Goal: Task Accomplishment & Management: Complete application form

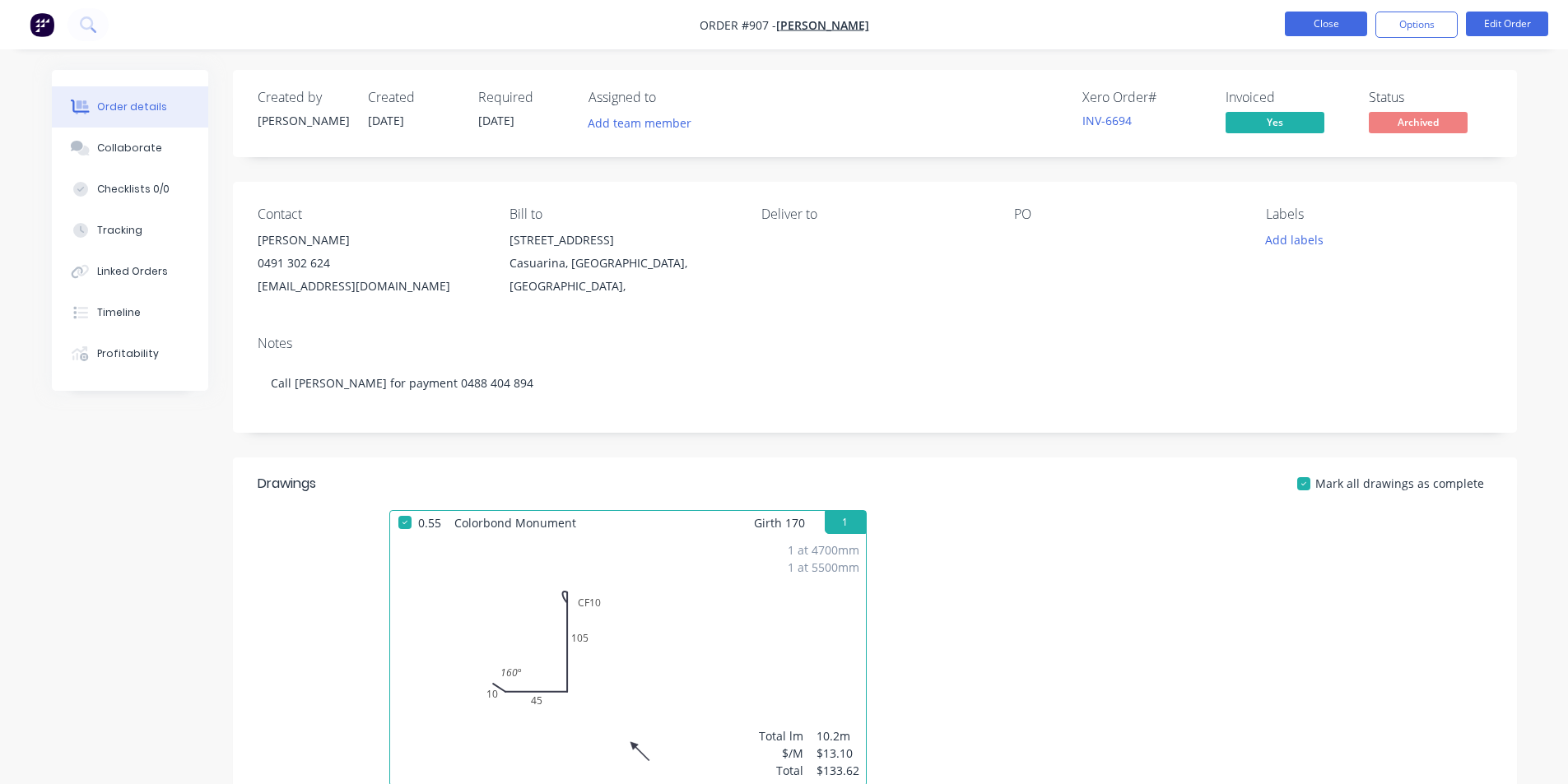
click at [1344, 31] on button "Close" at bounding box center [1326, 23] width 83 height 24
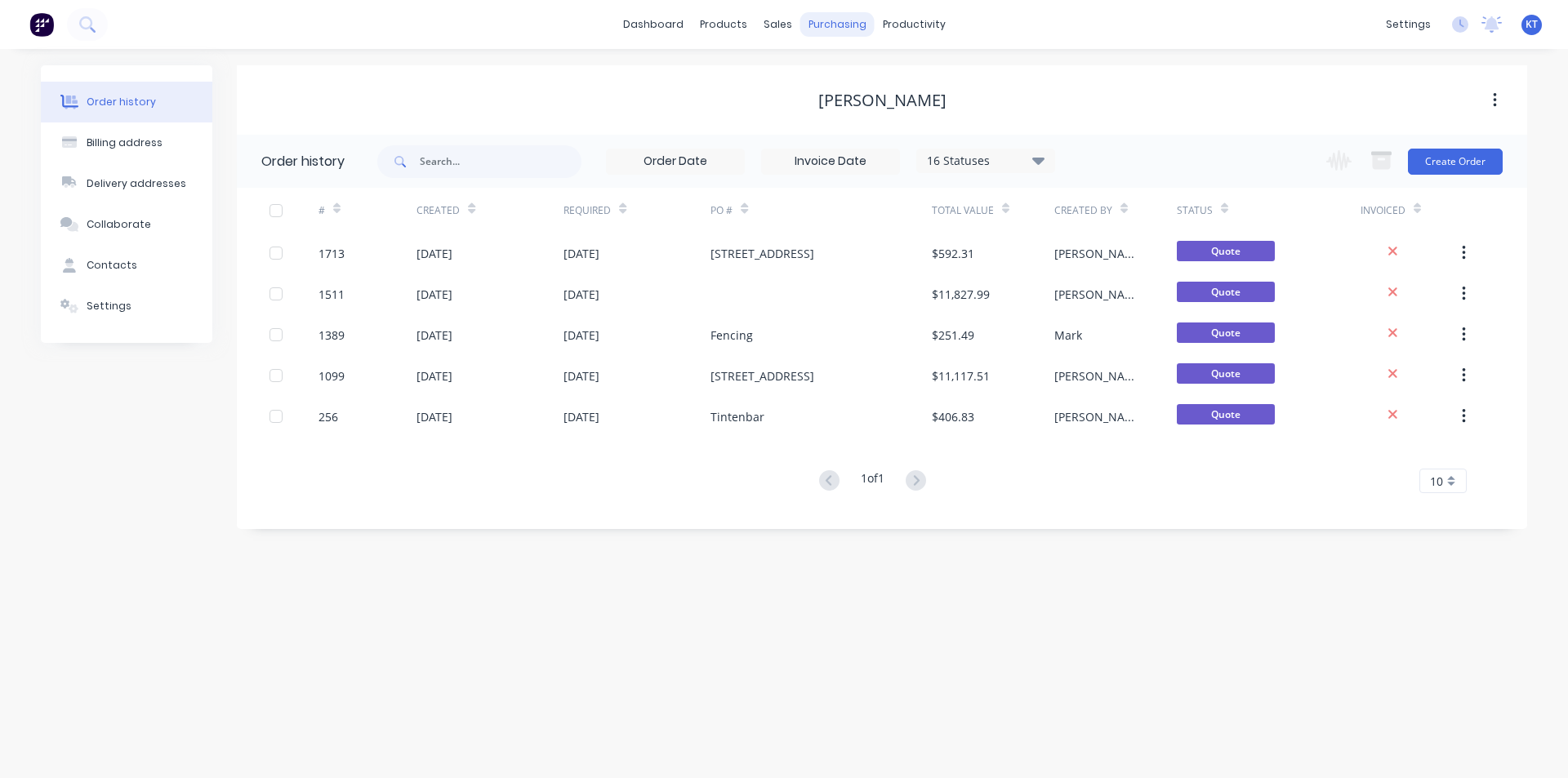
click at [822, 23] on div "purchasing" at bounding box center [838, 24] width 74 height 24
drag, startPoint x: 797, startPoint y: 87, endPoint x: 848, endPoint y: 93, distance: 51.4
click at [798, 88] on link "Sales Orders" at bounding box center [864, 77] width 217 height 33
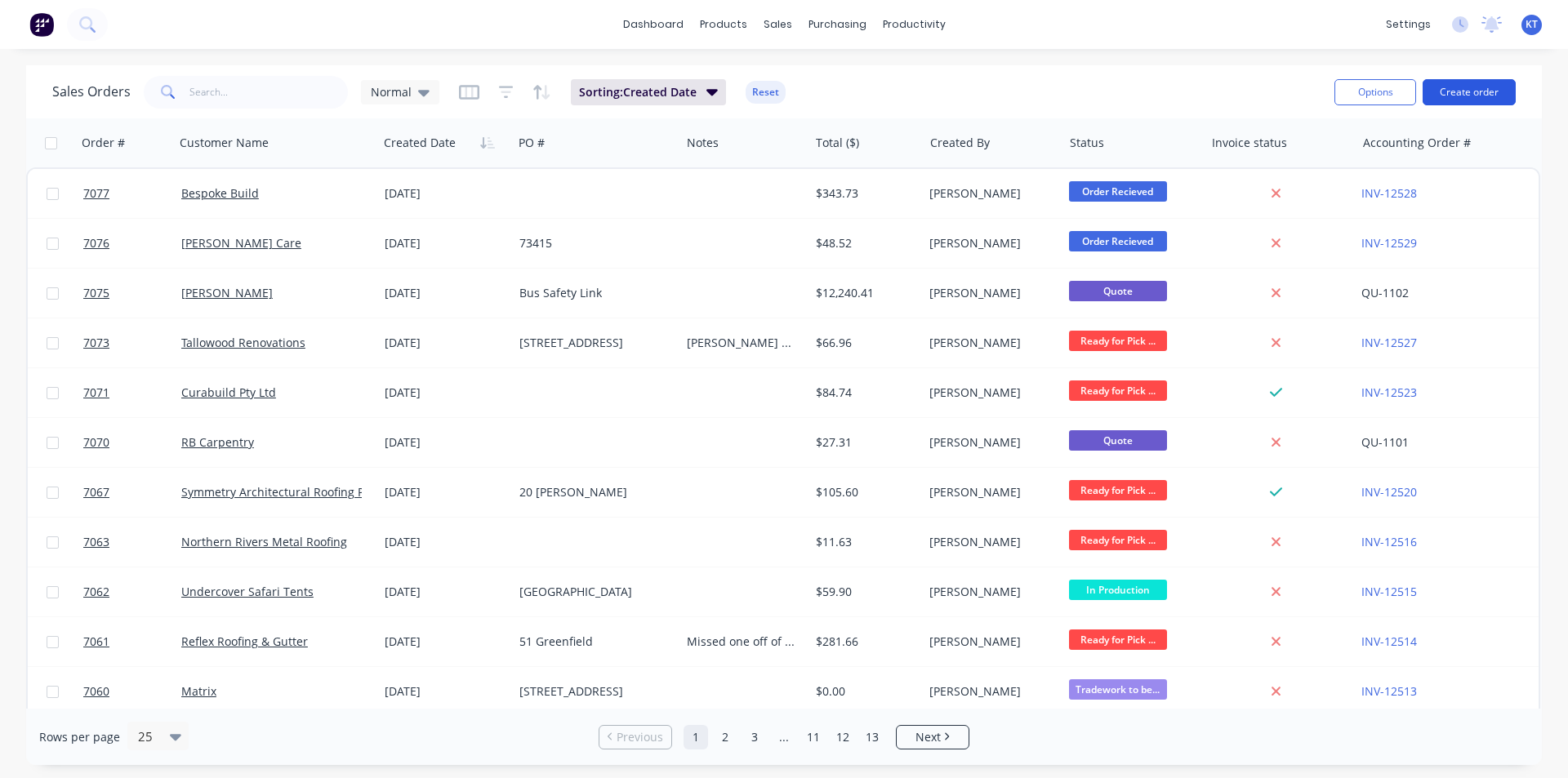
click at [1448, 84] on button "Create order" at bounding box center [1469, 92] width 93 height 26
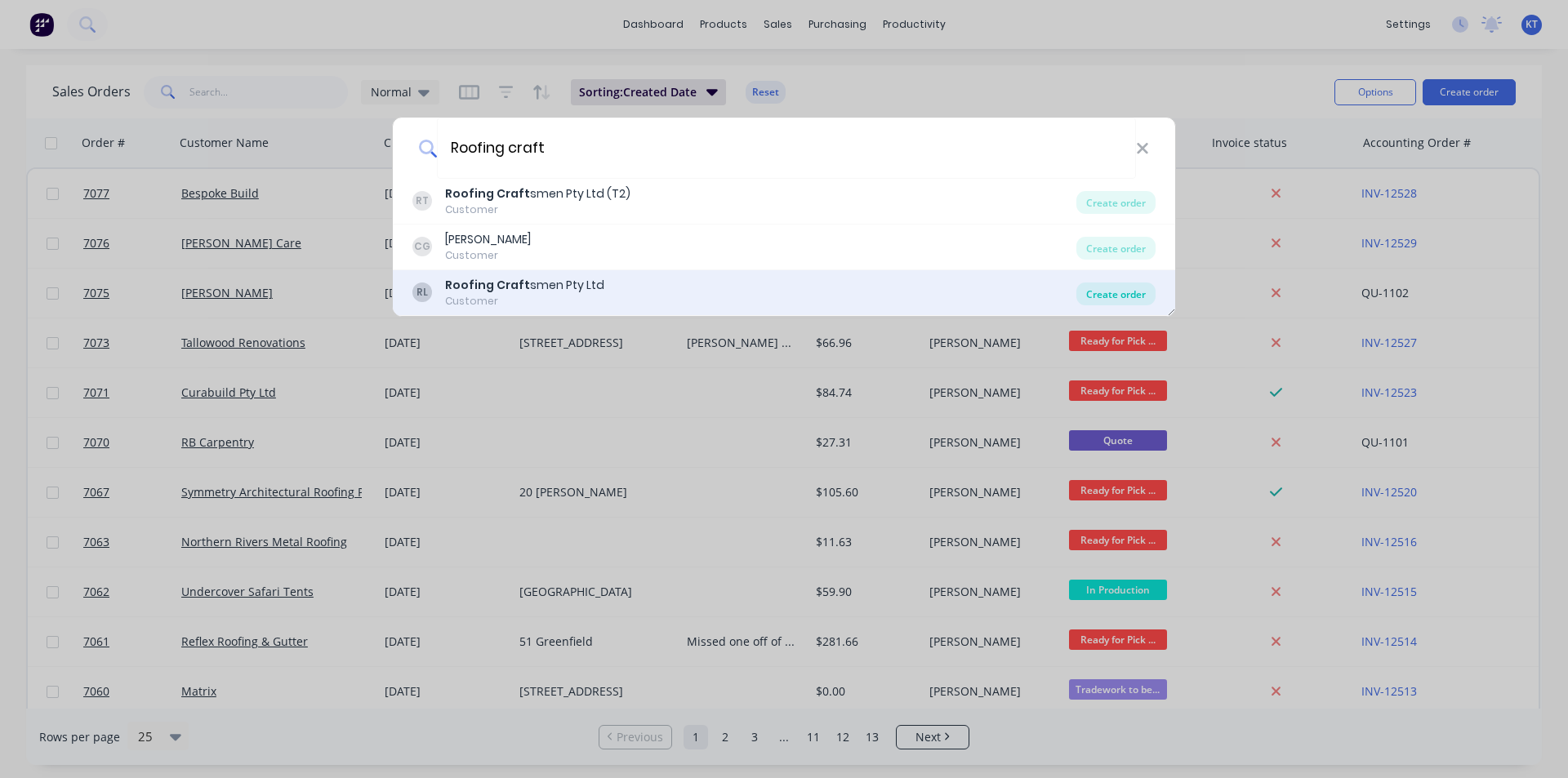
type input "Roofing craft"
click at [1102, 301] on div "Create order" at bounding box center [1116, 294] width 79 height 23
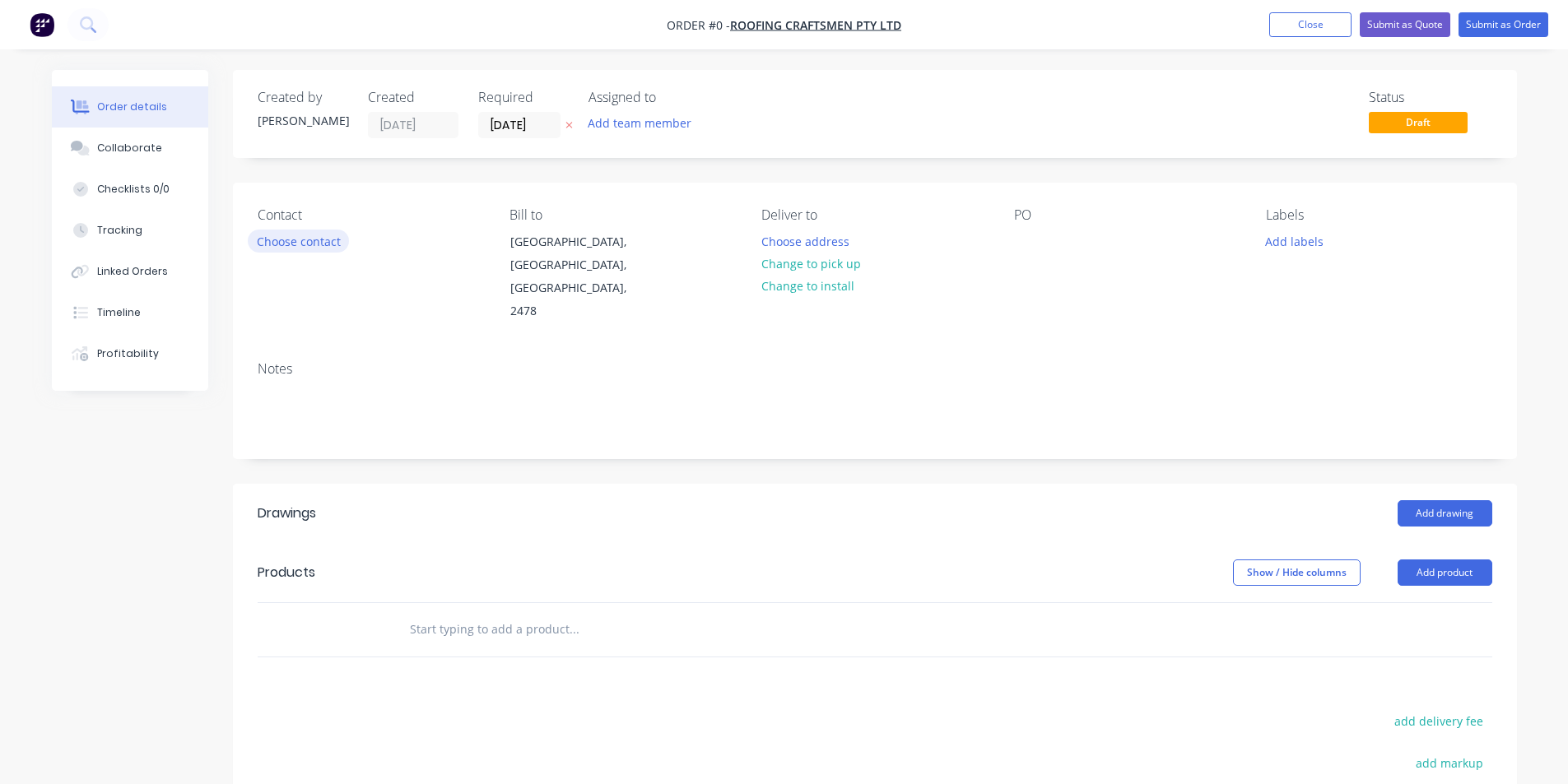
click at [313, 245] on button "Choose contact" at bounding box center [298, 241] width 101 height 23
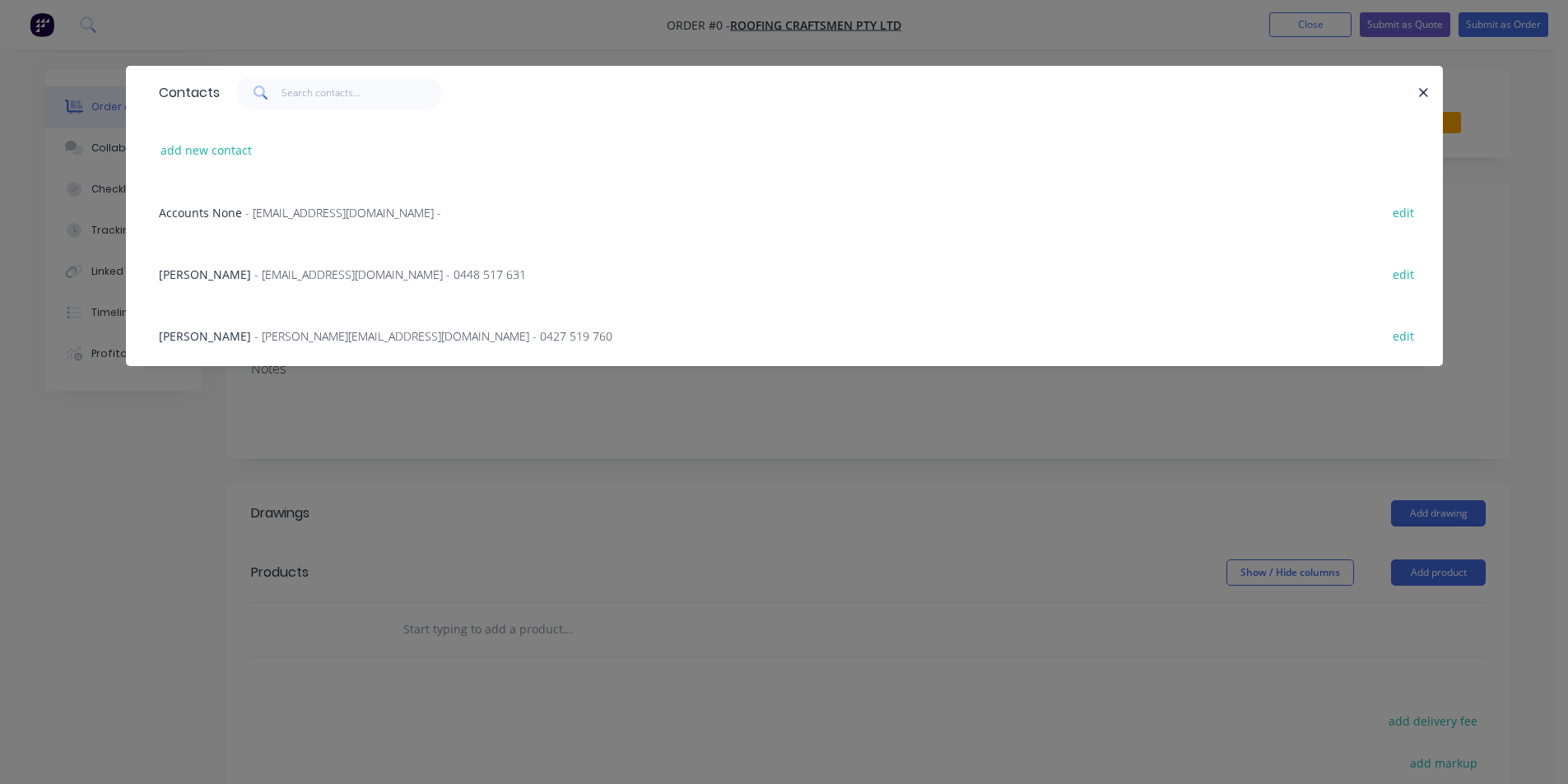
click at [340, 288] on div "[PERSON_NAME] - [PERSON_NAME][EMAIL_ADDRESS][DOMAIN_NAME] - 0448 517 631 edit" at bounding box center [785, 274] width 1268 height 62
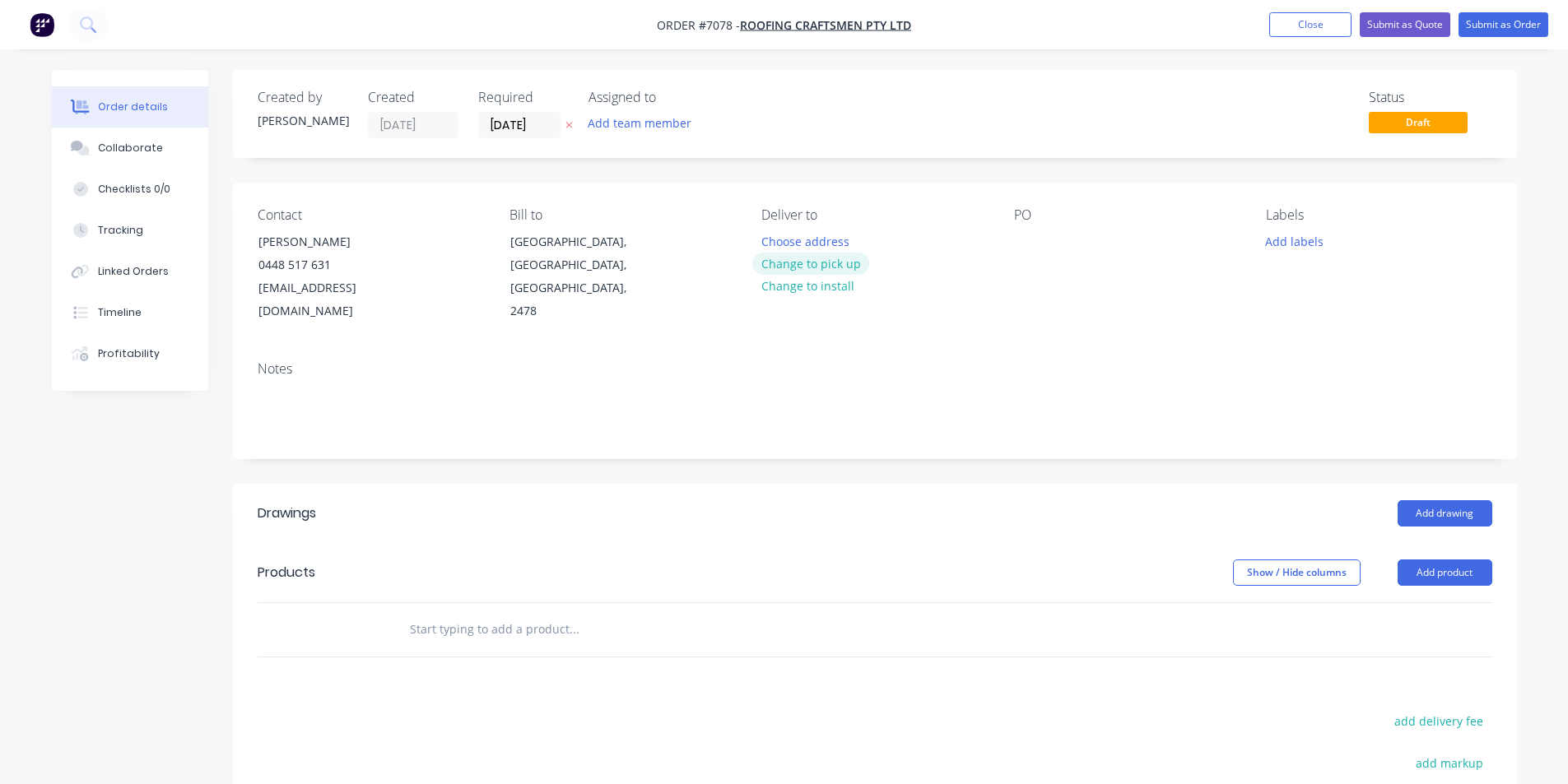
click at [839, 266] on button "Change to pick up" at bounding box center [810, 264] width 117 height 23
click at [1406, 560] on button "Add product" at bounding box center [1444, 573] width 95 height 26
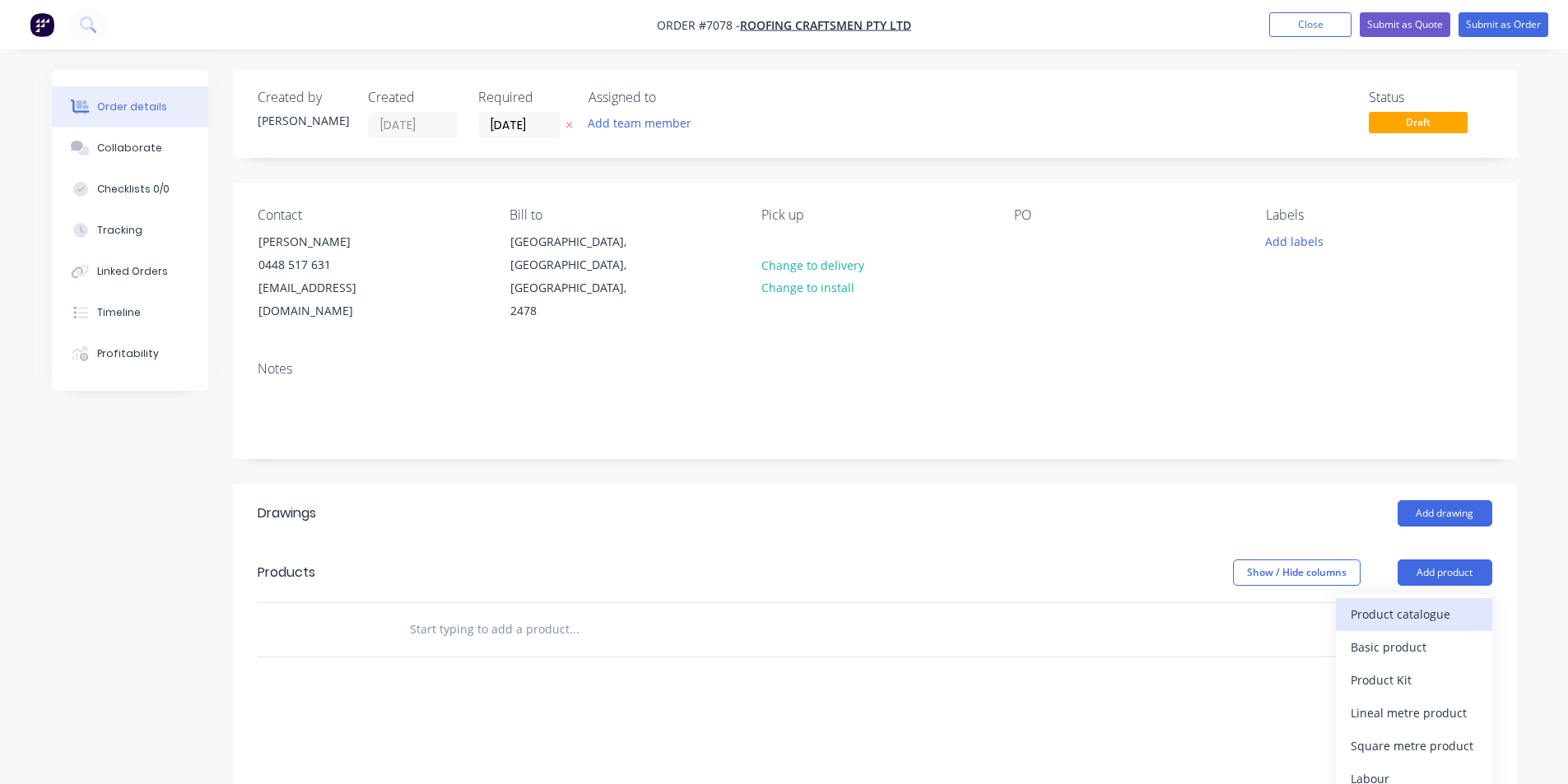
click at [1431, 607] on button "Product catalogue" at bounding box center [1414, 614] width 157 height 33
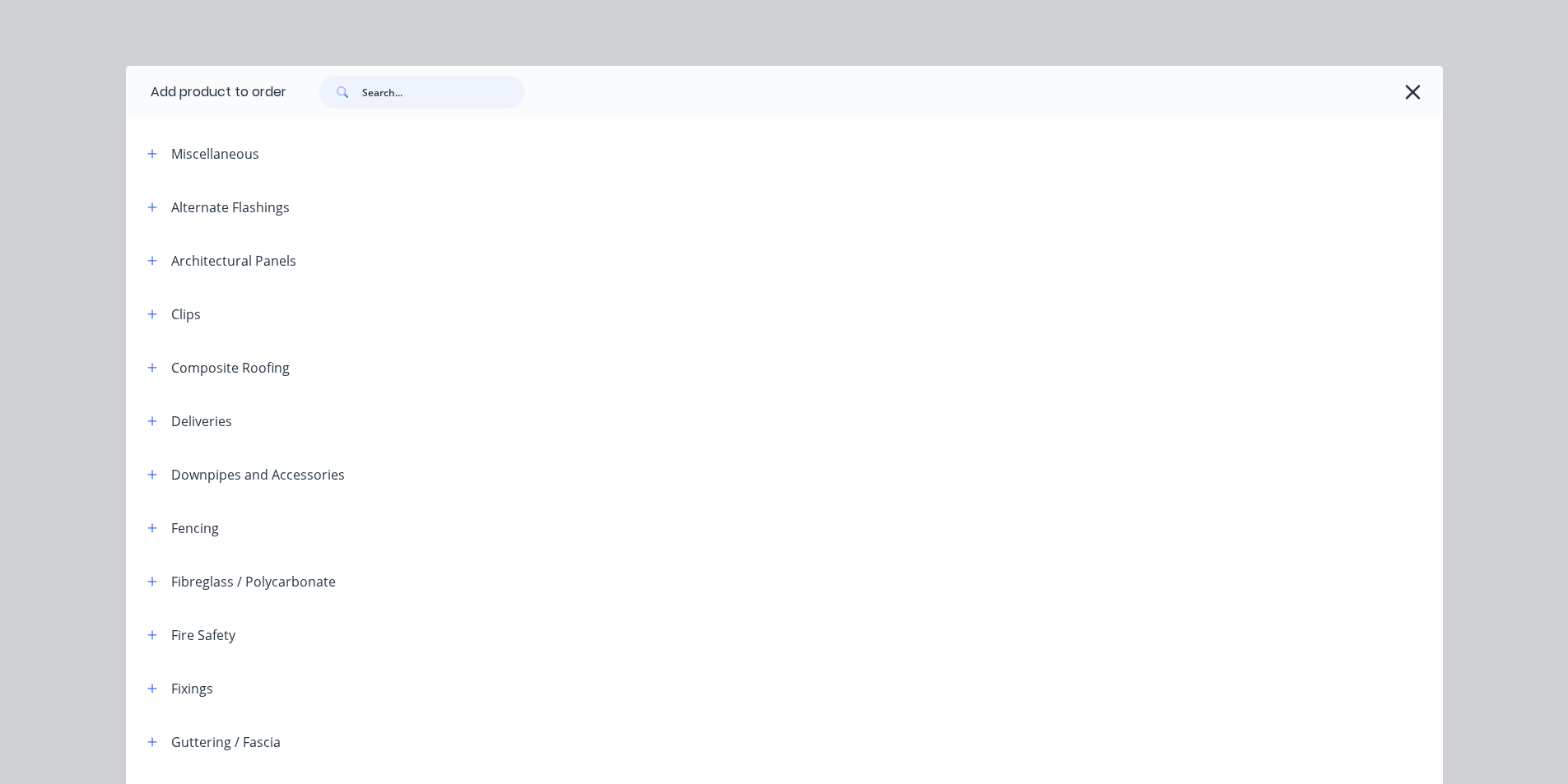
click at [415, 84] on input "text" at bounding box center [444, 92] width 163 height 33
click at [1388, 94] on div at bounding box center [856, 92] width 1140 height 33
click at [1408, 95] on icon "button" at bounding box center [1412, 92] width 17 height 23
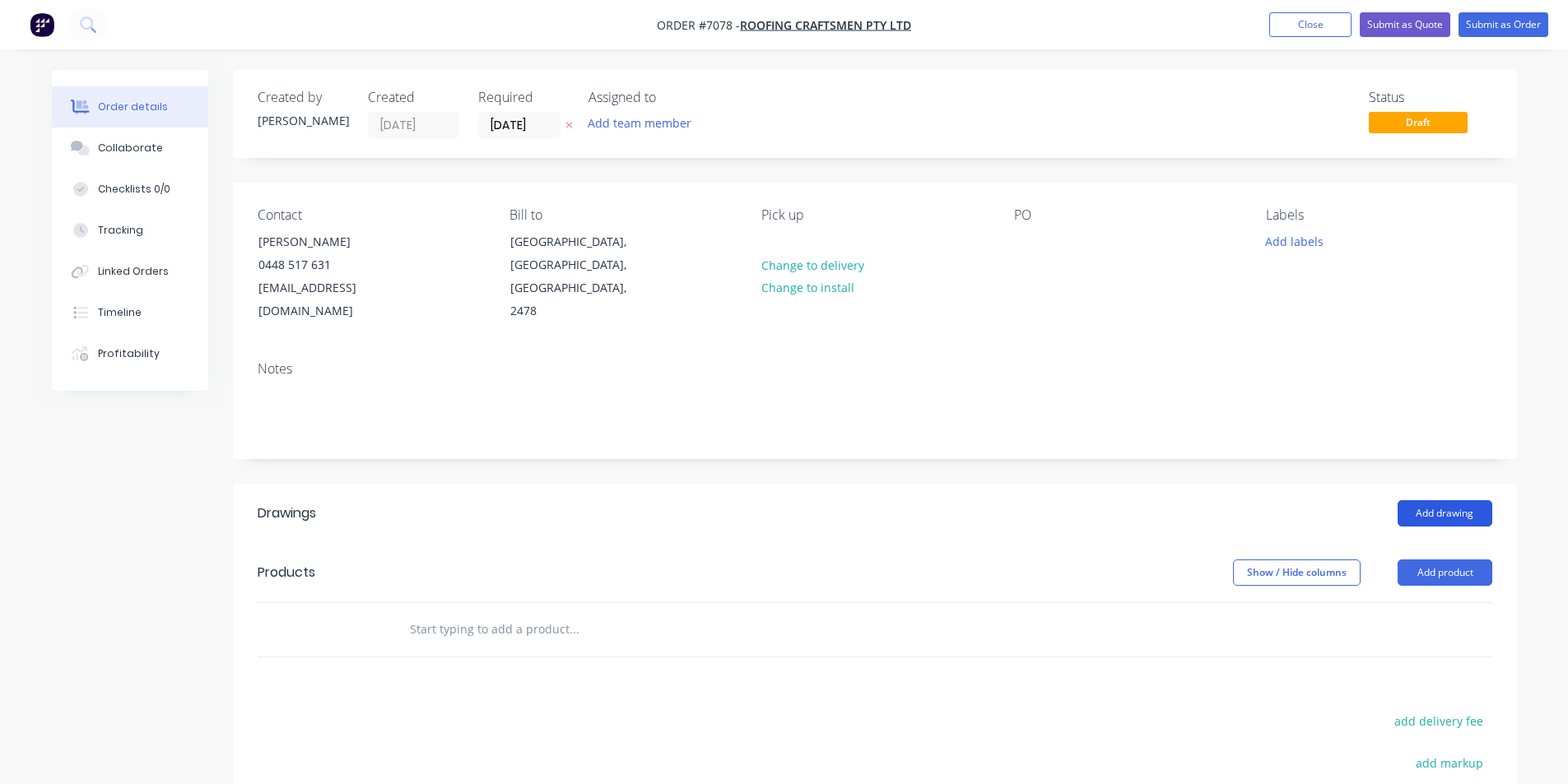
click at [1448, 501] on button "Add drawing" at bounding box center [1444, 514] width 95 height 26
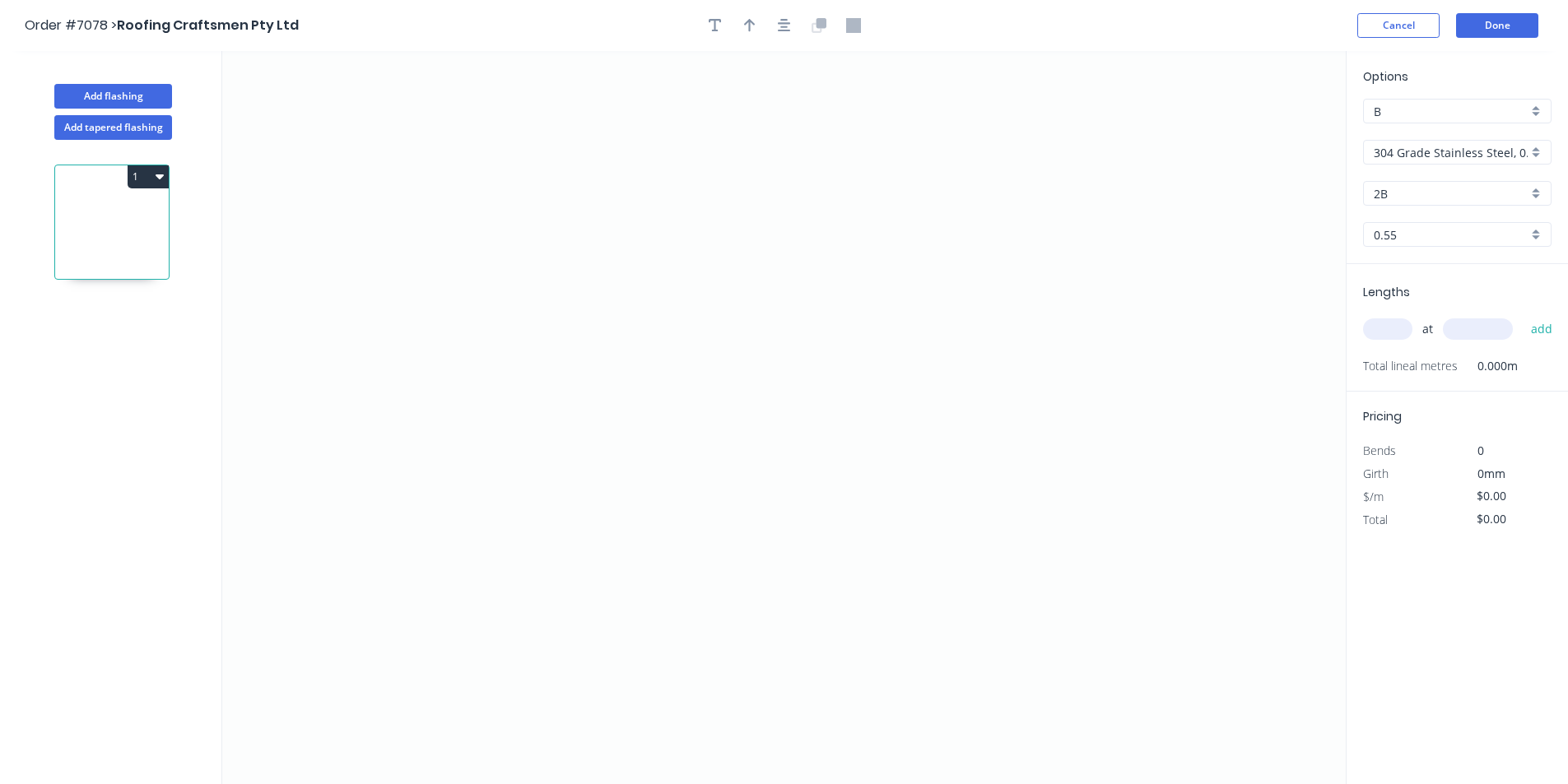
click at [1483, 168] on div "Options B B 304 Grade Stainless Steel, 0.9mm Perforated Pattern 208 - 2mm hole …" at bounding box center [1457, 166] width 221 height 197
click at [1487, 150] on input "304 Grade Stainless Steel, 0.9mm Perforated Pattern 208 - 2mm hole" at bounding box center [1451, 153] width 154 height 17
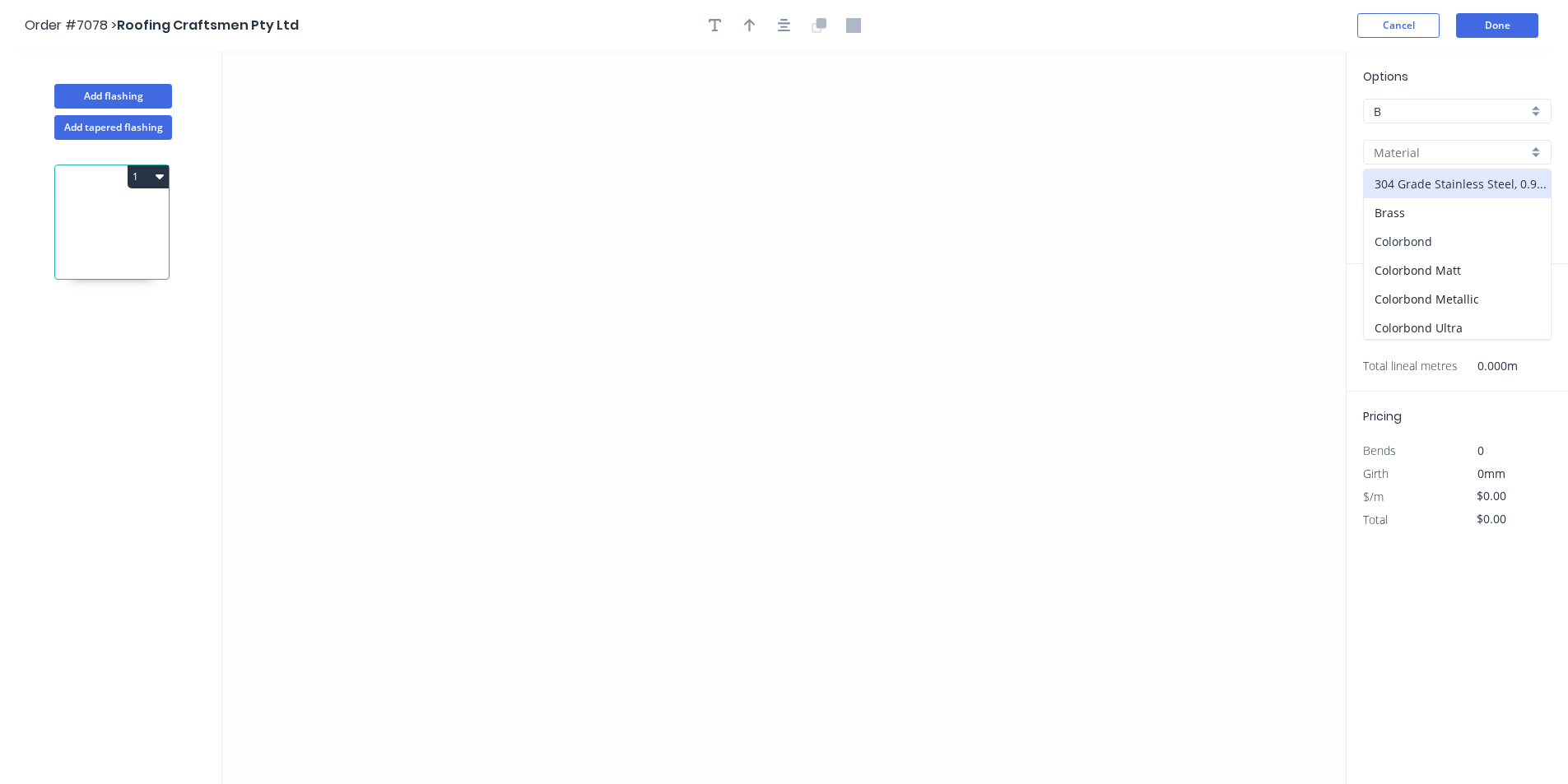
click at [1470, 242] on div "Colorbond" at bounding box center [1456, 241] width 187 height 29
type input "Colorbond"
type input "Basalt"
click at [1470, 215] on div "Options B B Colorbond Colorbond Colorbond Matt Colorbond Metallic Colorbond Ult…" at bounding box center [1457, 166] width 221 height 197
click at [1470, 193] on input "Basalt" at bounding box center [1451, 193] width 154 height 17
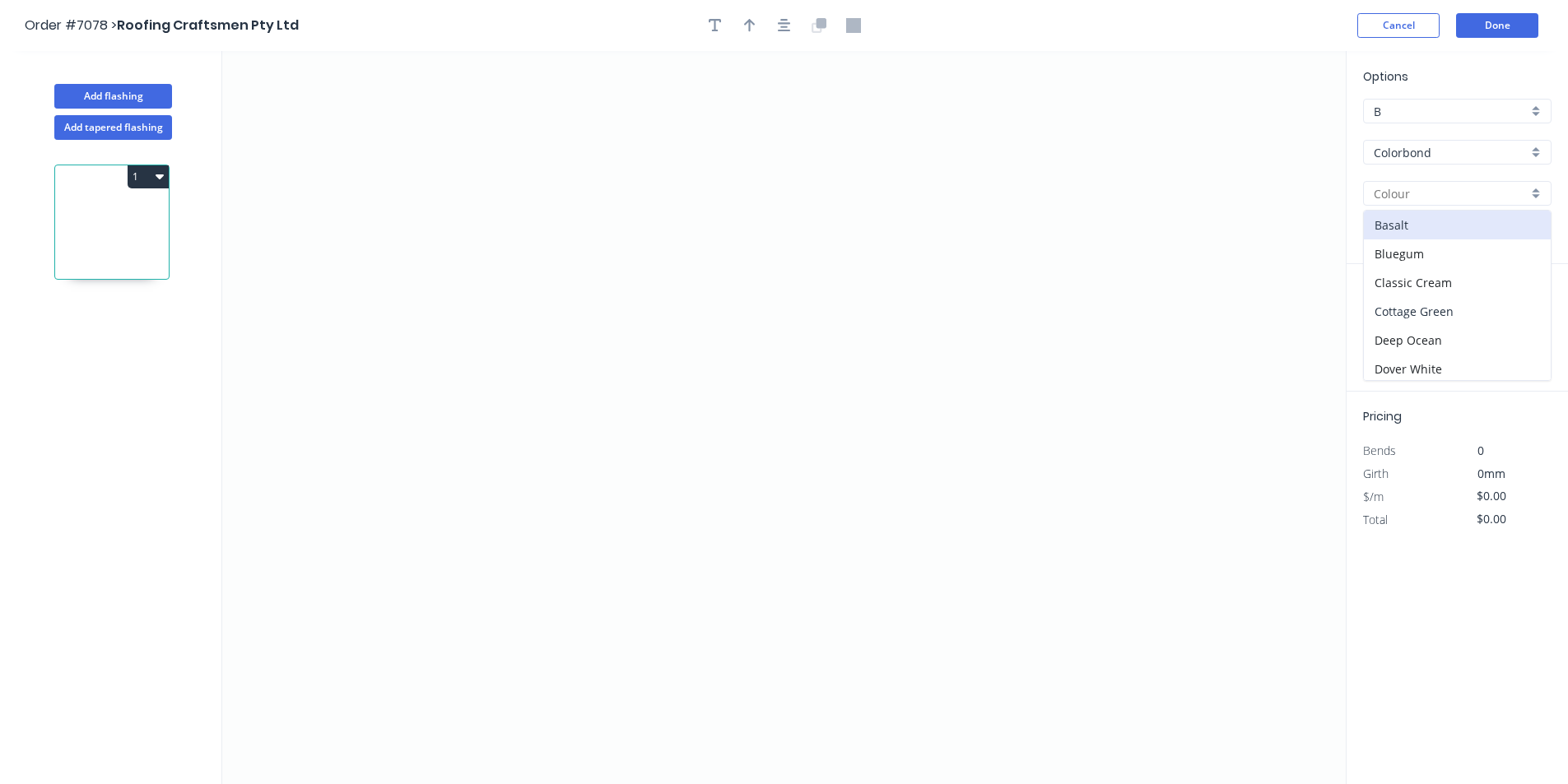
click at [1477, 306] on div "Cottage Green" at bounding box center [1456, 311] width 187 height 29
type input "Cottage Green"
drag, startPoint x: 615, startPoint y: 494, endPoint x: 593, endPoint y: 511, distance: 27.8
click at [614, 494] on icon "0" at bounding box center [784, 417] width 1123 height 733
click at [592, 516] on icon "0" at bounding box center [784, 417] width 1123 height 733
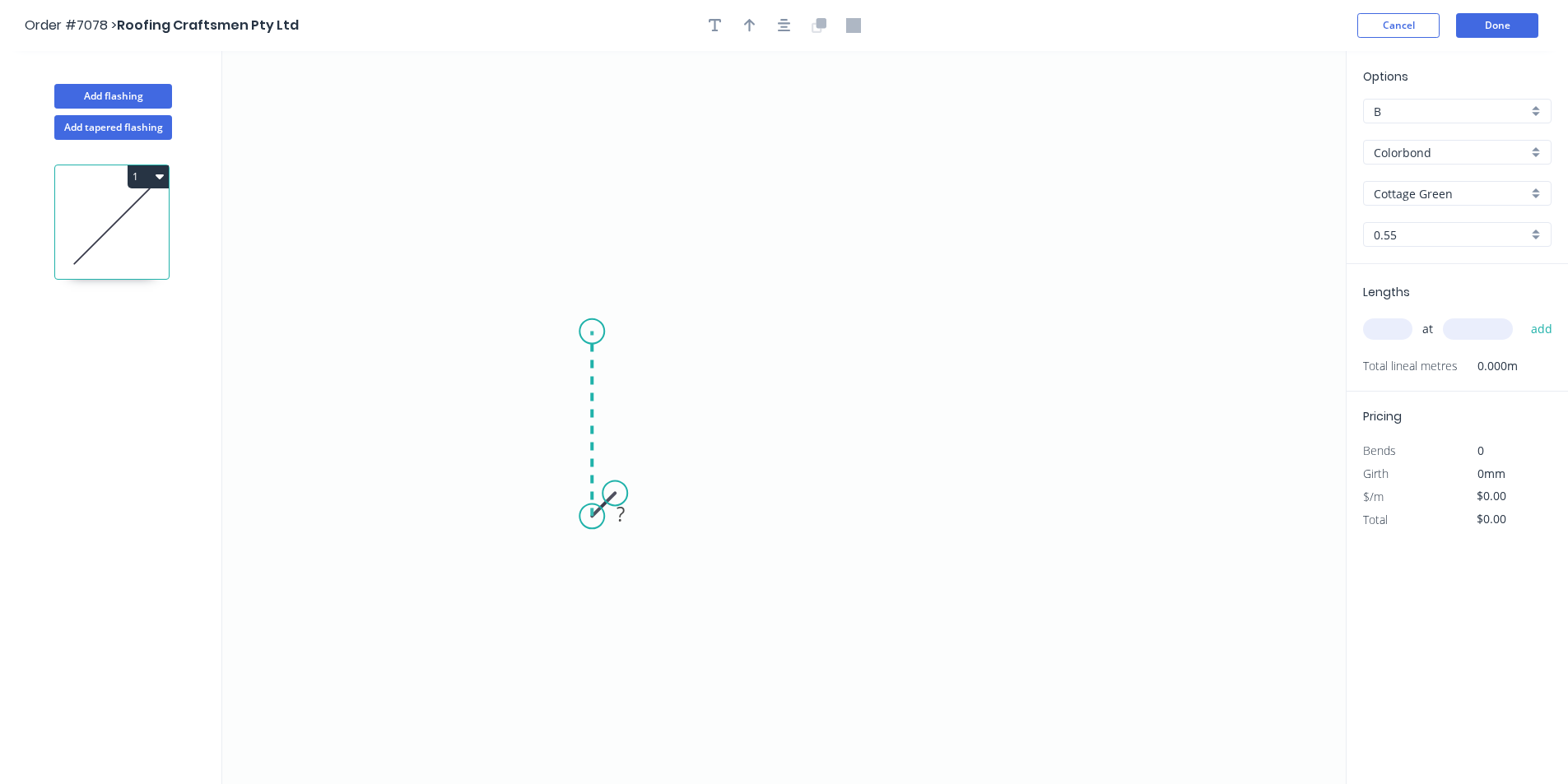
click at [585, 332] on icon "0 ?" at bounding box center [784, 417] width 1123 height 733
click at [929, 337] on icon "0 ? ?" at bounding box center [784, 417] width 1123 height 733
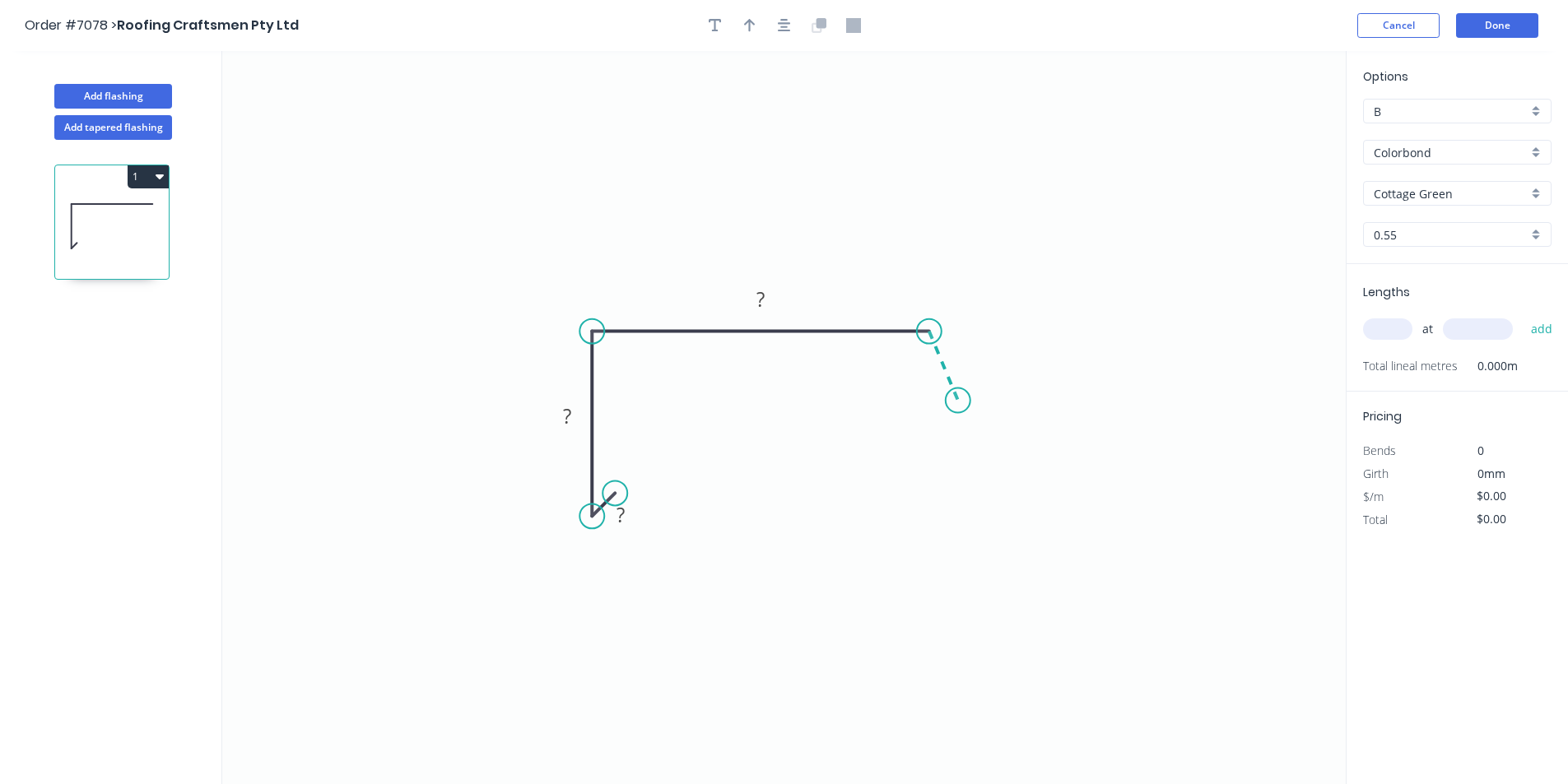
click at [958, 400] on icon "0 ? ? ?" at bounding box center [784, 417] width 1123 height 733
click at [786, 23] on icon "button" at bounding box center [784, 25] width 13 height 15
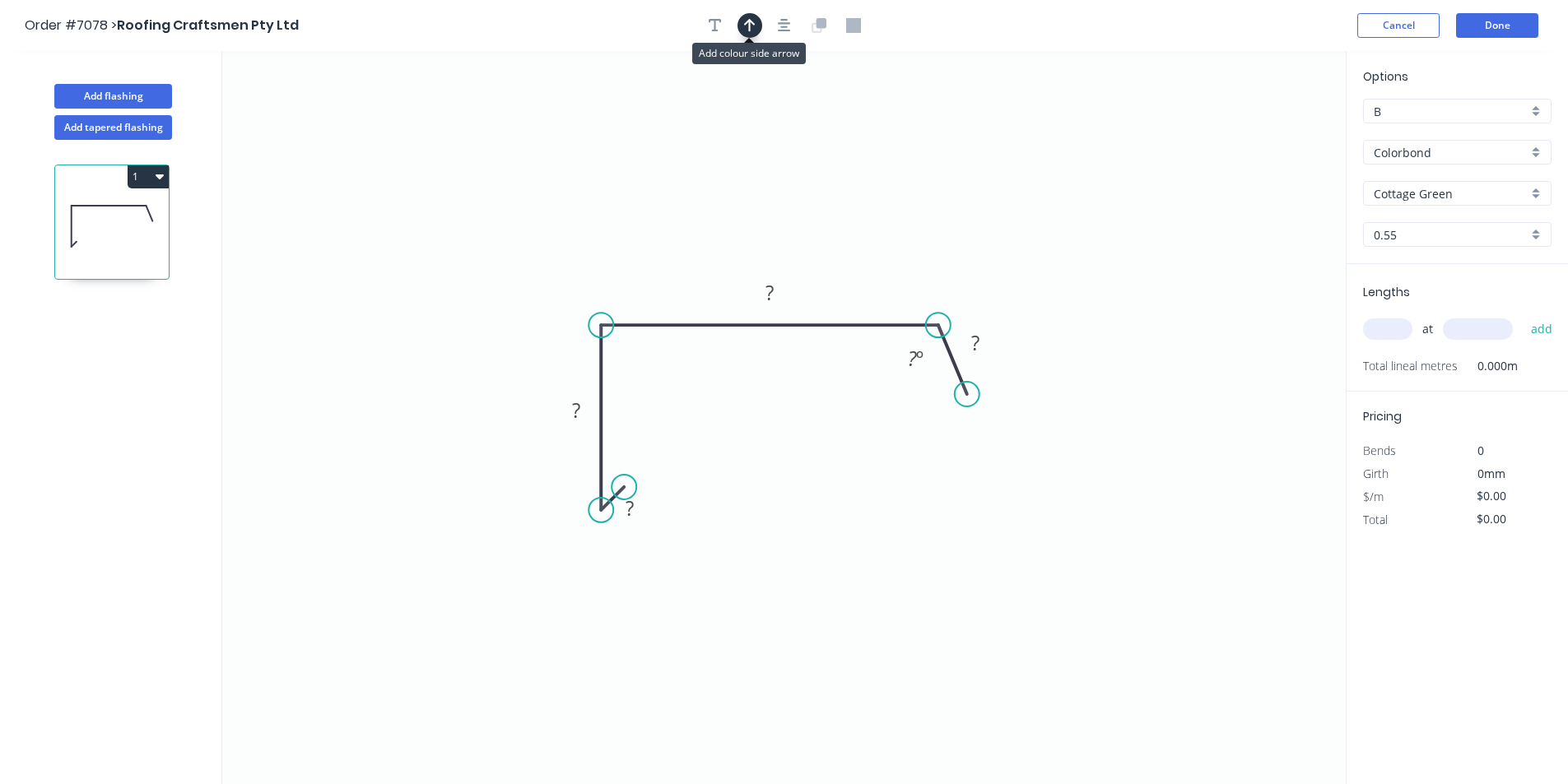
click at [754, 23] on icon "button" at bounding box center [749, 25] width 11 height 13
drag, startPoint x: 1259, startPoint y: 131, endPoint x: 745, endPoint y: 280, distance: 535.2
click at [745, 280] on icon "0 ? ? ? ? ? º" at bounding box center [784, 417] width 1123 height 733
click at [978, 345] on tspan "?" at bounding box center [975, 342] width 8 height 27
type input "$16.63"
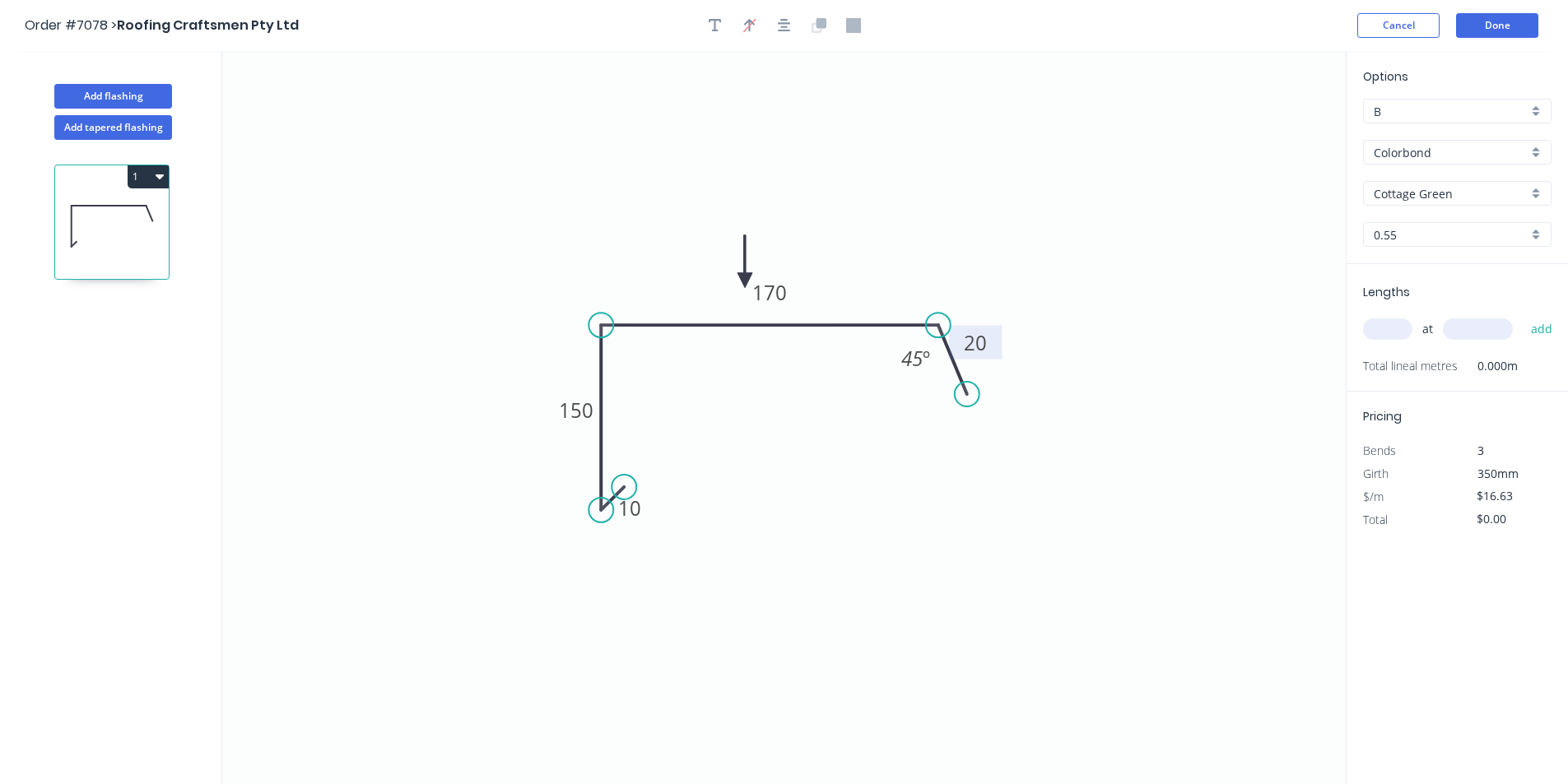
click at [1399, 333] on input "text" at bounding box center [1388, 329] width 50 height 22
type input "1"
type input "5000"
click at [1523, 315] on button "add" at bounding box center [1542, 329] width 38 height 28
click at [159, 185] on button "1" at bounding box center [148, 176] width 41 height 23
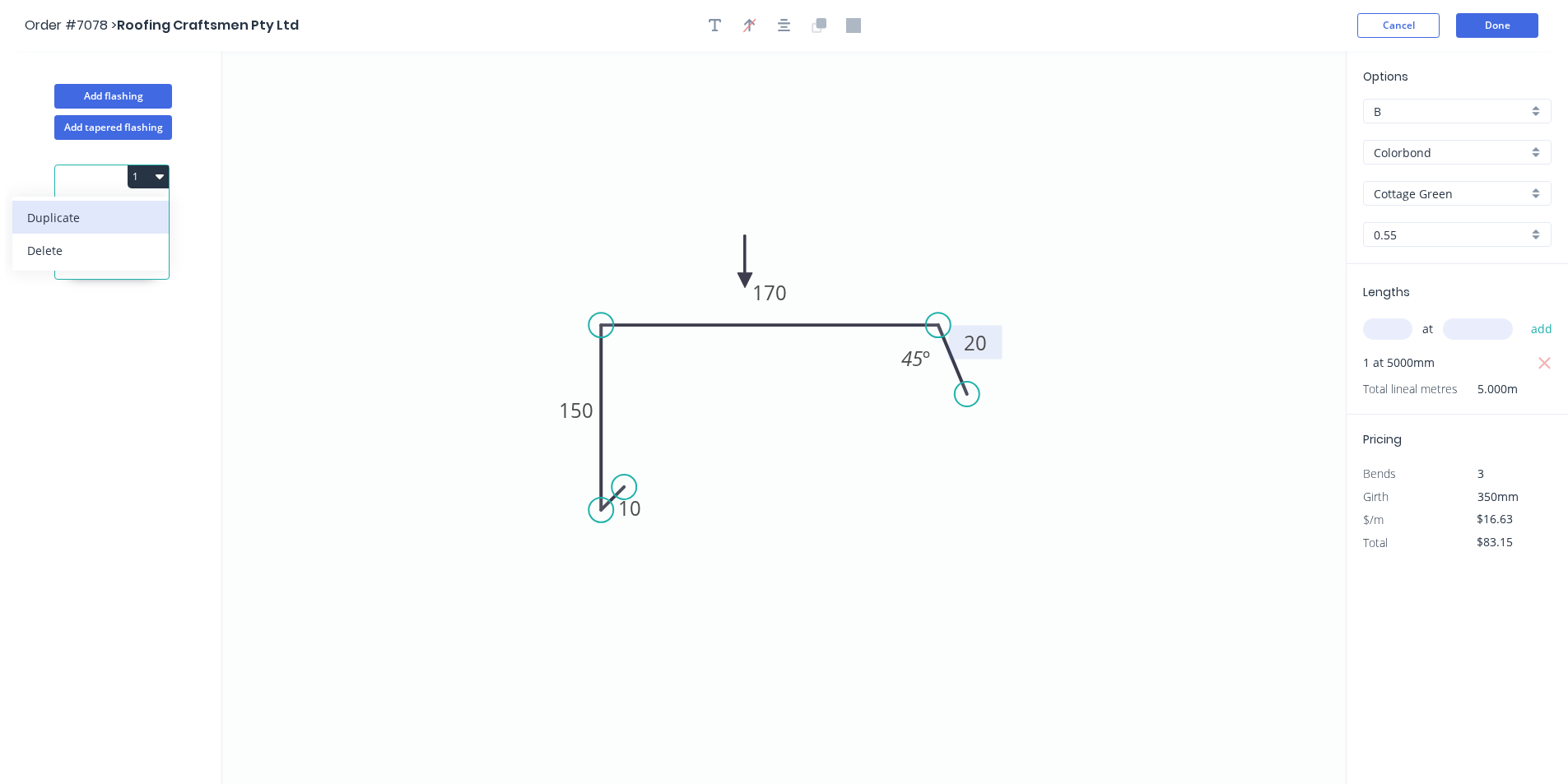
click at [118, 217] on div "Duplicate" at bounding box center [90, 217] width 127 height 23
type input "$0.00"
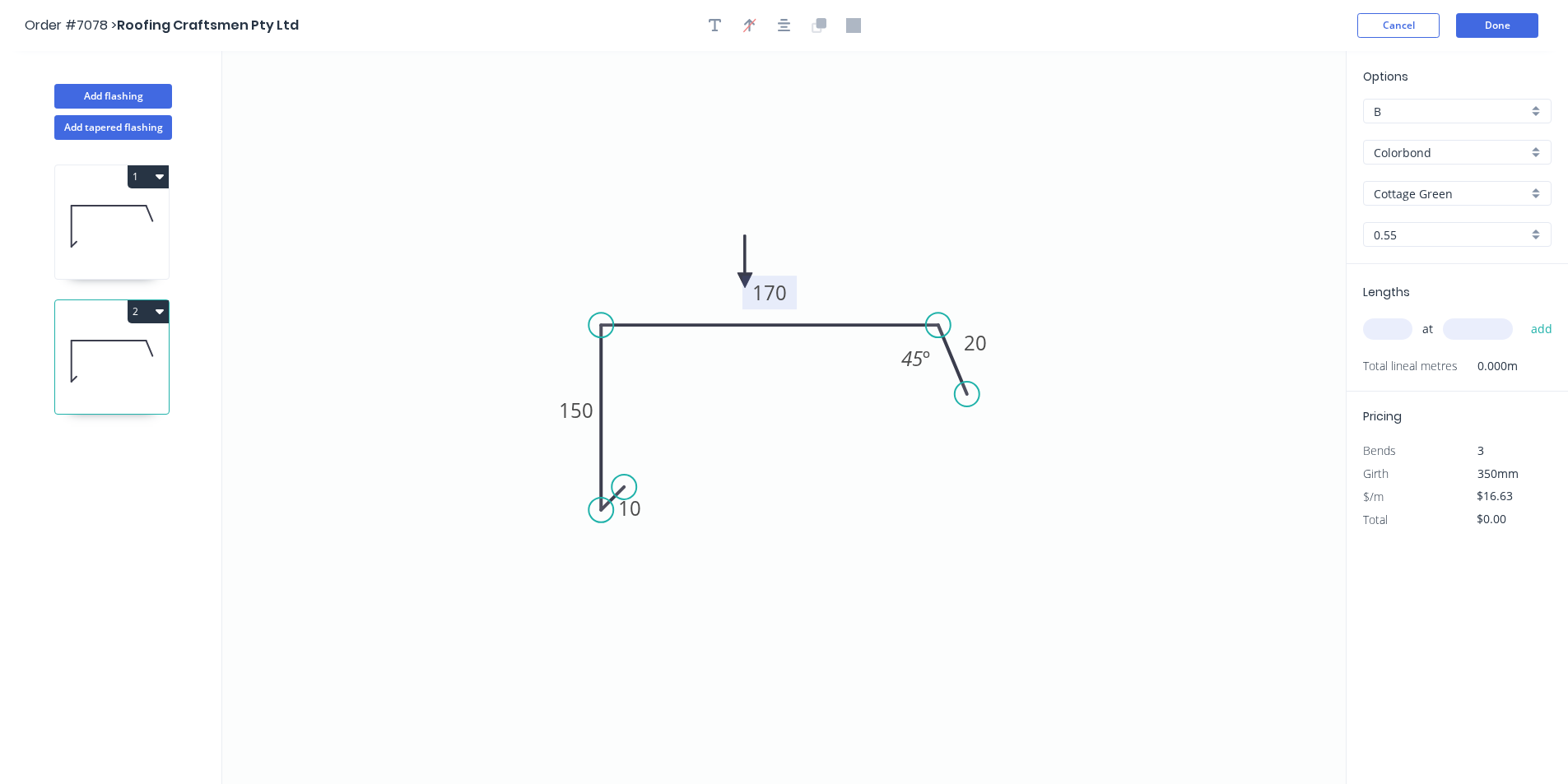
click at [793, 287] on rect at bounding box center [770, 293] width 54 height 34
click at [773, 296] on tspan "170" at bounding box center [769, 293] width 35 height 27
click at [1403, 324] on input "text" at bounding box center [1388, 329] width 50 height 22
type input "1"
type input "5000"
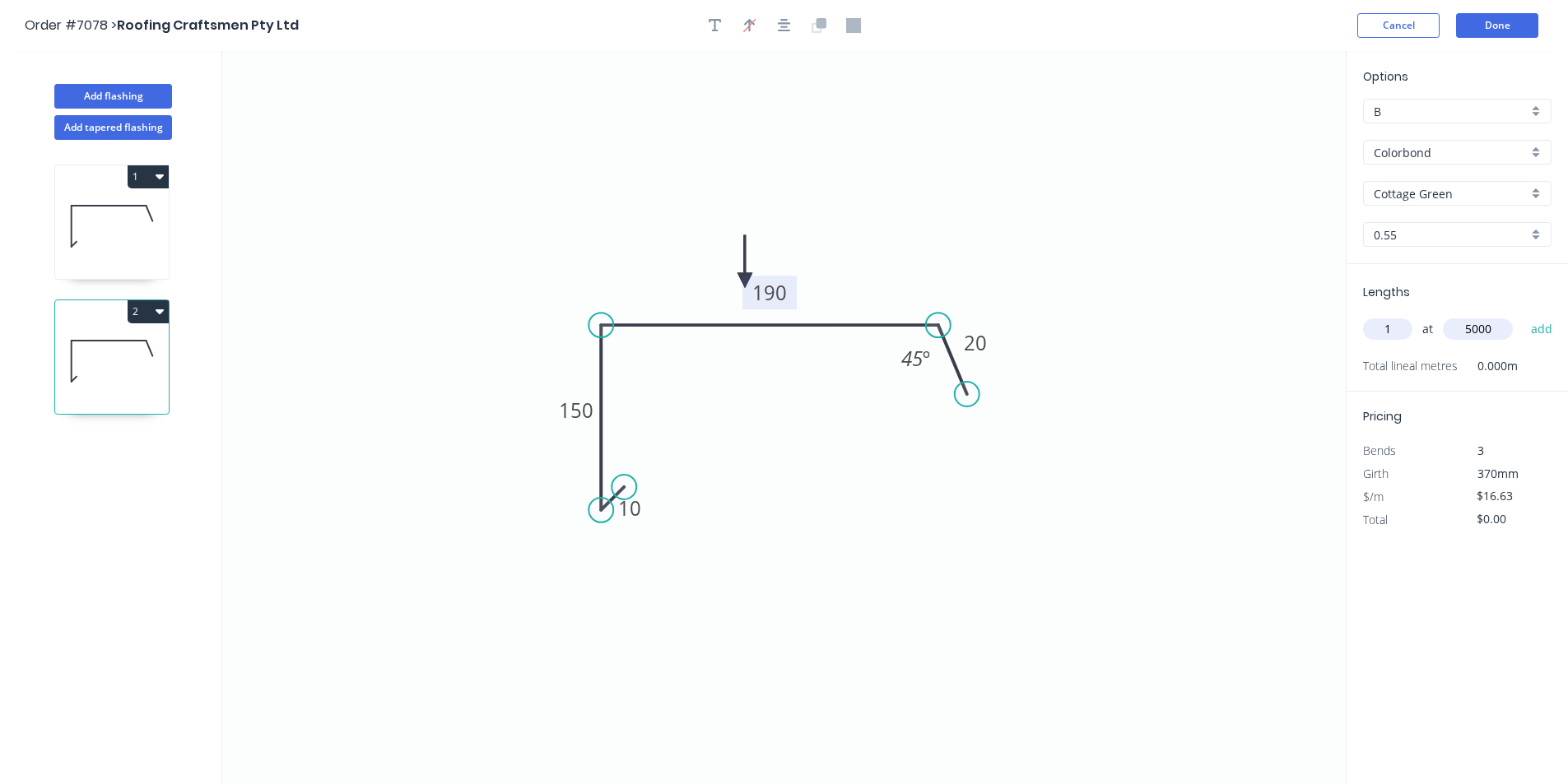
click at [1523, 315] on button "add" at bounding box center [1542, 329] width 38 height 28
click at [149, 320] on button "2" at bounding box center [148, 311] width 41 height 23
click at [149, 350] on div "Duplicate" at bounding box center [90, 352] width 127 height 23
click at [792, 293] on rect at bounding box center [770, 293] width 54 height 34
click at [138, 448] on button "3" at bounding box center [148, 446] width 41 height 23
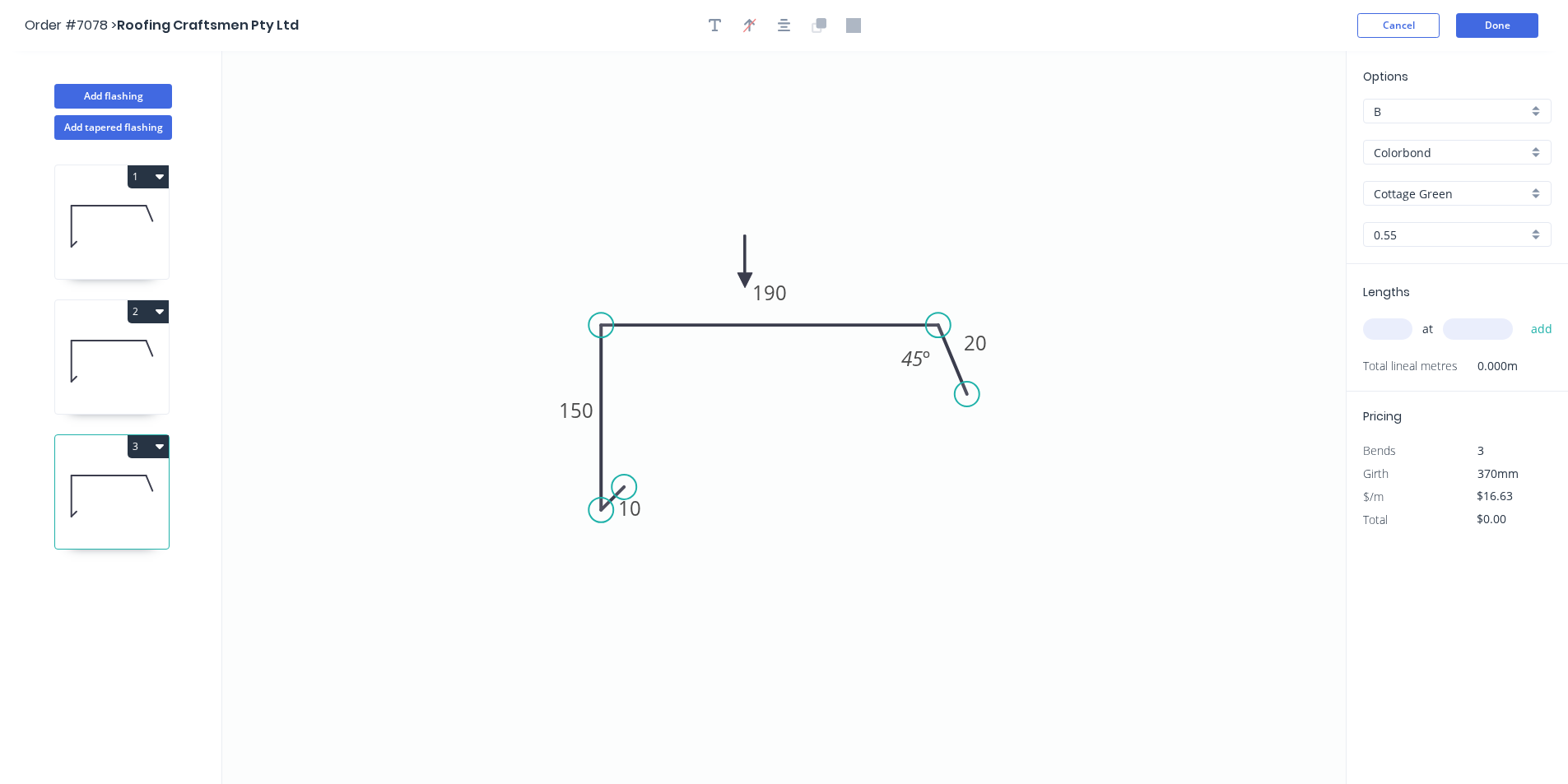
click at [102, 326] on icon at bounding box center [112, 361] width 113 height 105
click at [1545, 360] on icon "button" at bounding box center [1545, 363] width 15 height 20
type input "$0.00"
click at [1402, 326] on input "text" at bounding box center [1388, 329] width 50 height 22
type input "2"
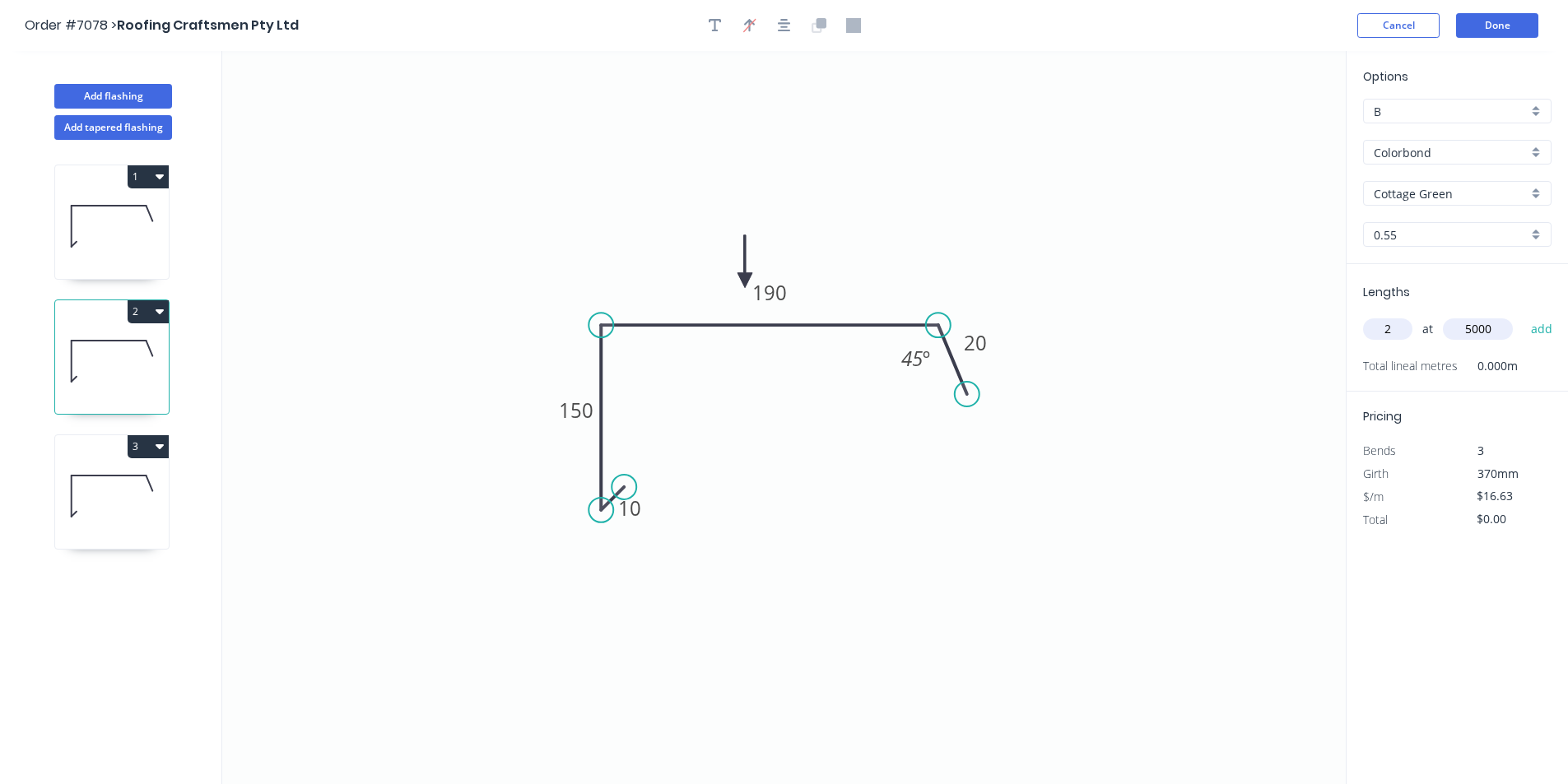
type input "5000"
click at [1523, 315] on button "add" at bounding box center [1542, 329] width 38 height 28
click at [89, 481] on icon at bounding box center [112, 496] width 113 height 105
type input "$0.00"
click at [786, 288] on tspan "190" at bounding box center [769, 293] width 35 height 27
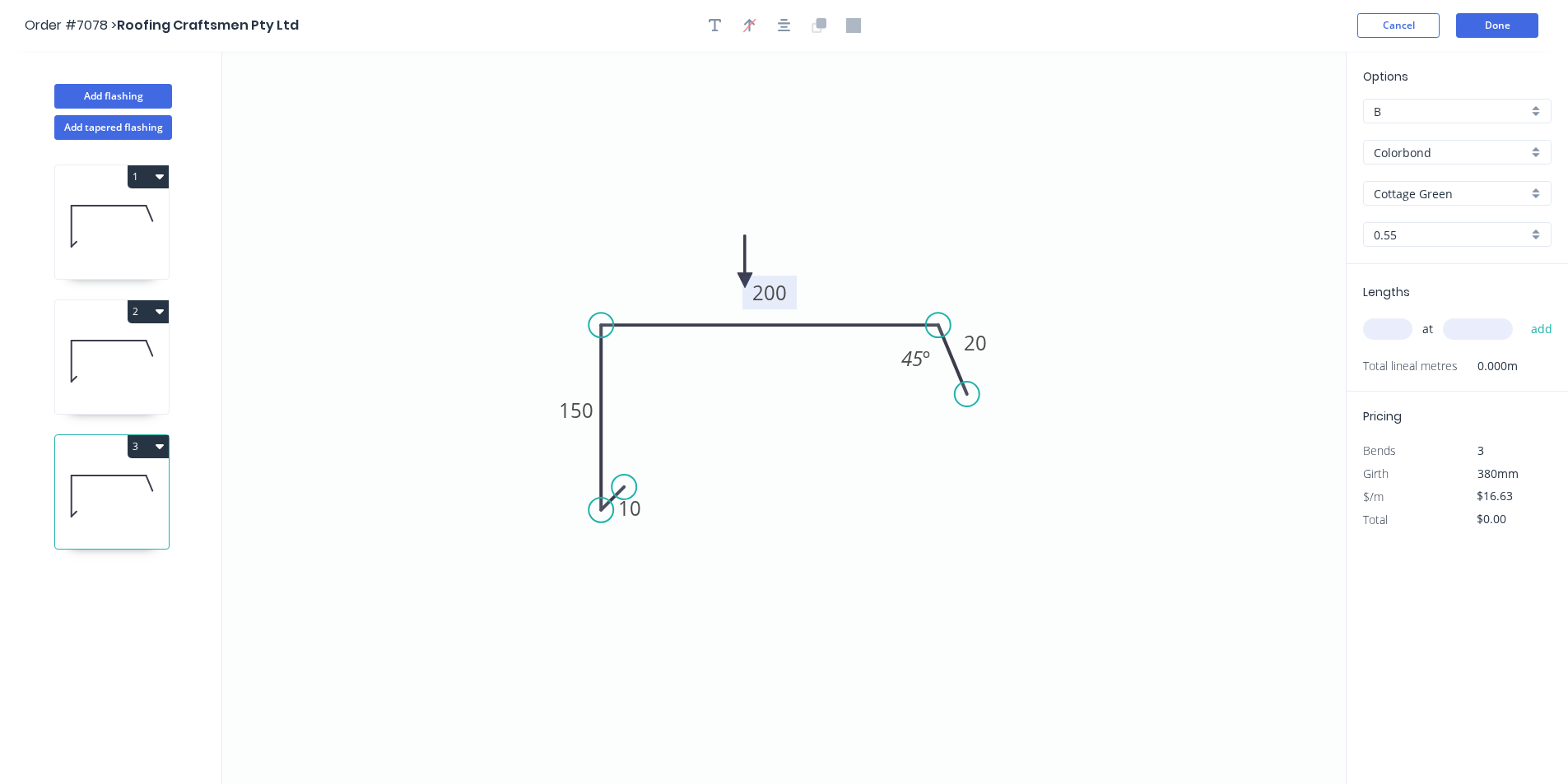
click at [1407, 331] on input "text" at bounding box center [1388, 329] width 50 height 22
type input "1"
type input "5000"
click at [1523, 315] on button "add" at bounding box center [1542, 329] width 38 height 28
type input "$83.15"
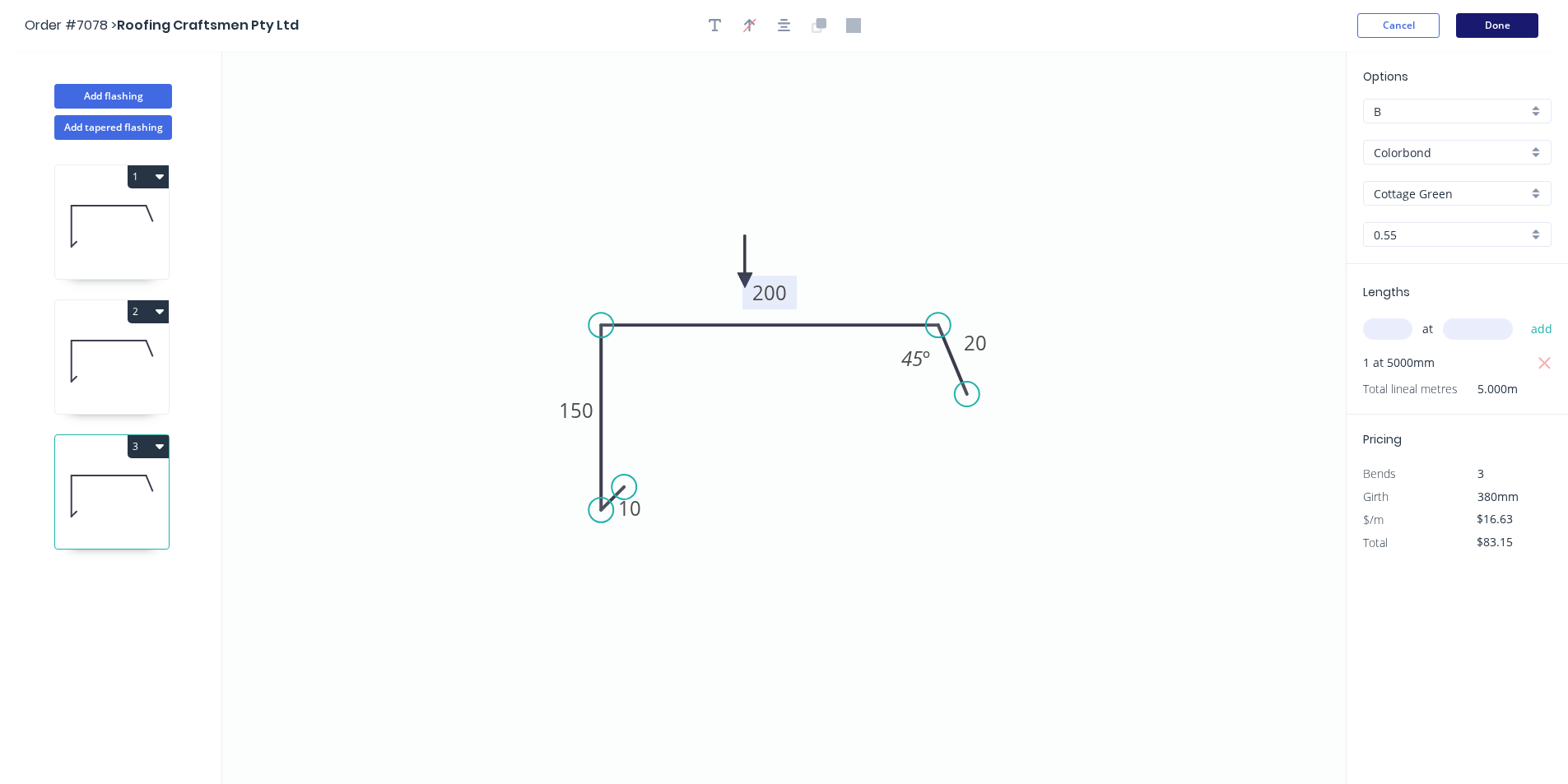
click at [1518, 27] on button "Done" at bounding box center [1498, 25] width 83 height 24
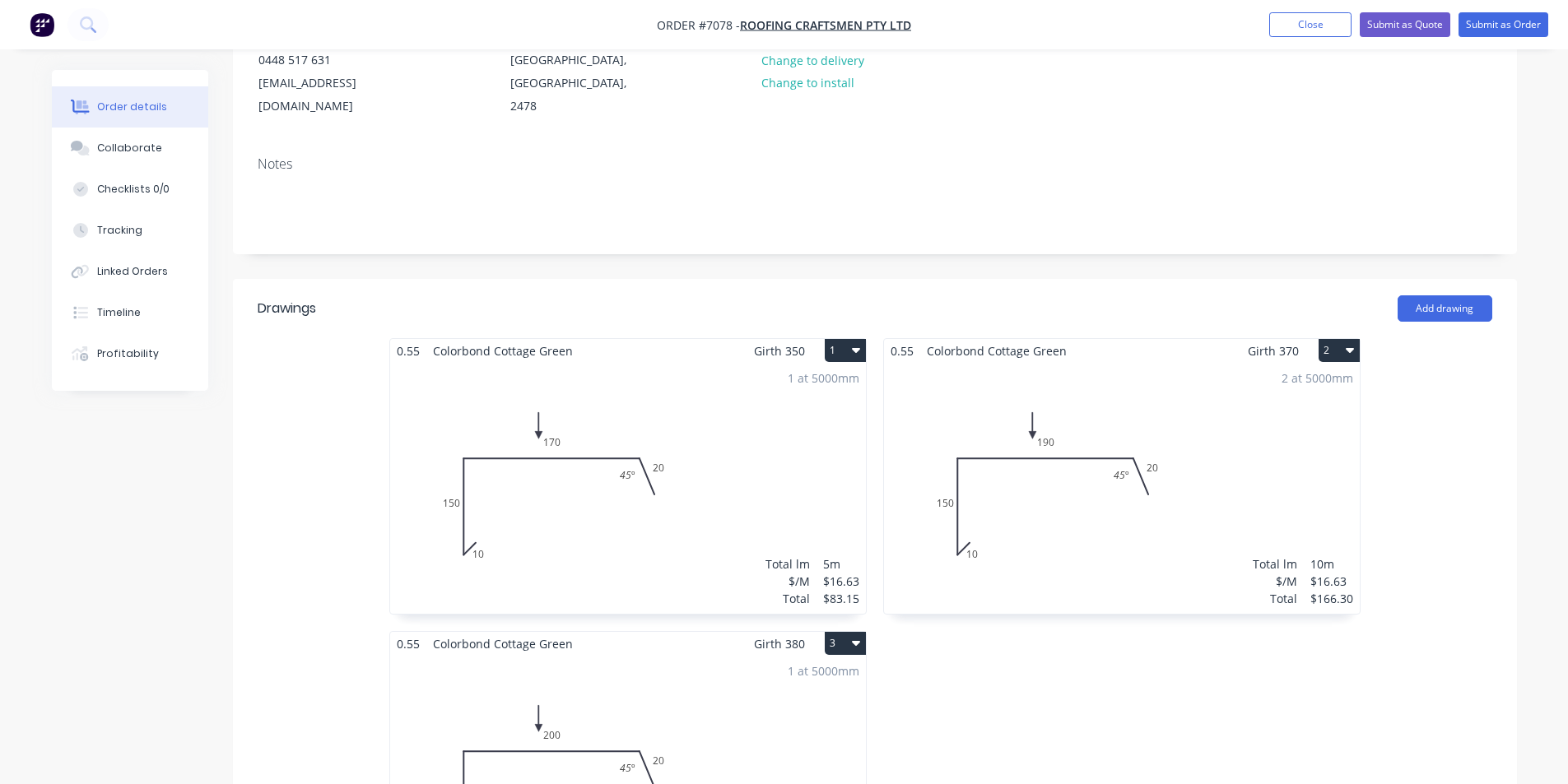
scroll to position [83, 0]
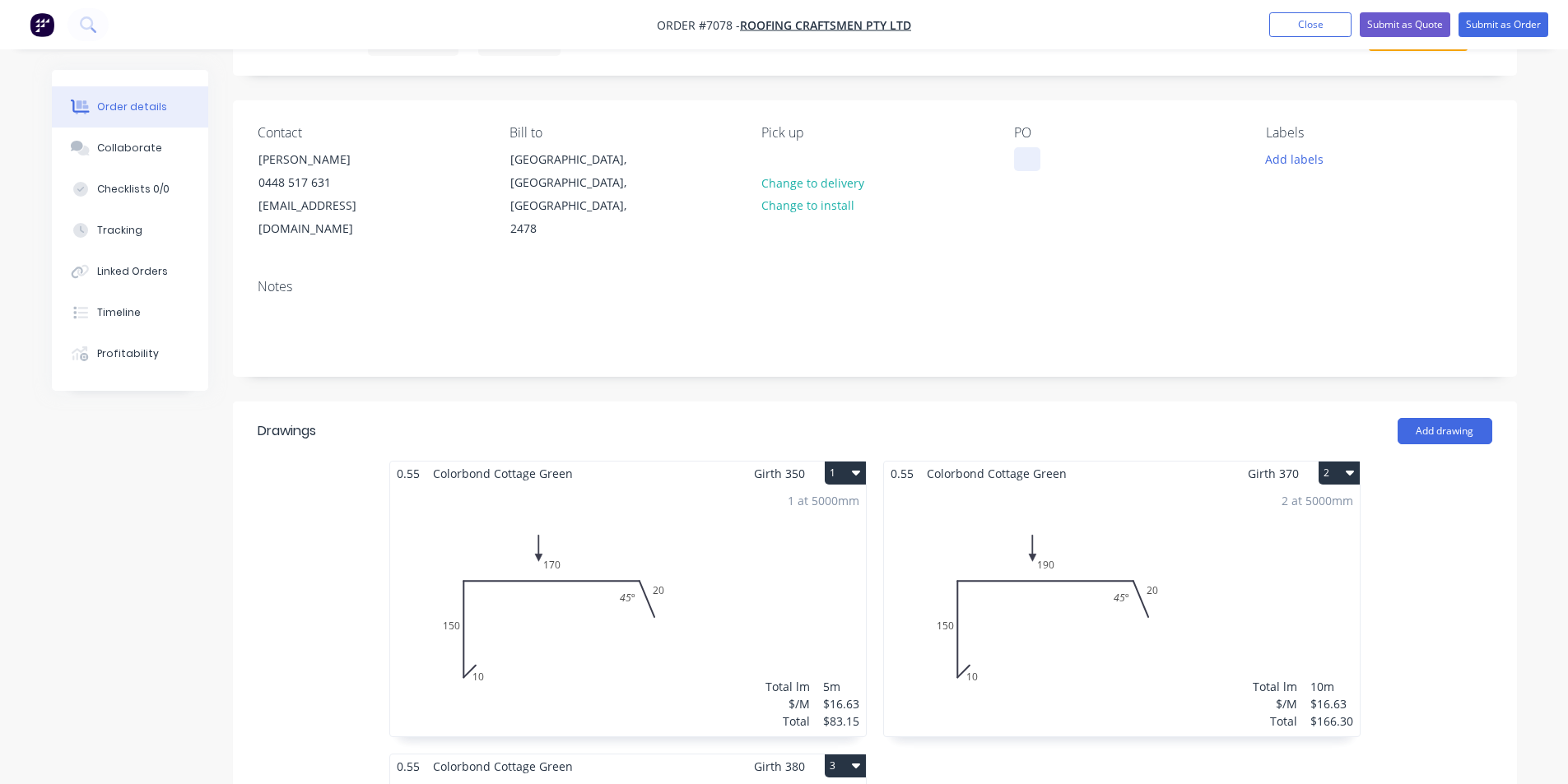
click at [1025, 155] on div at bounding box center [1027, 158] width 26 height 23
click at [129, 138] on button "Collaborate" at bounding box center [129, 148] width 157 height 41
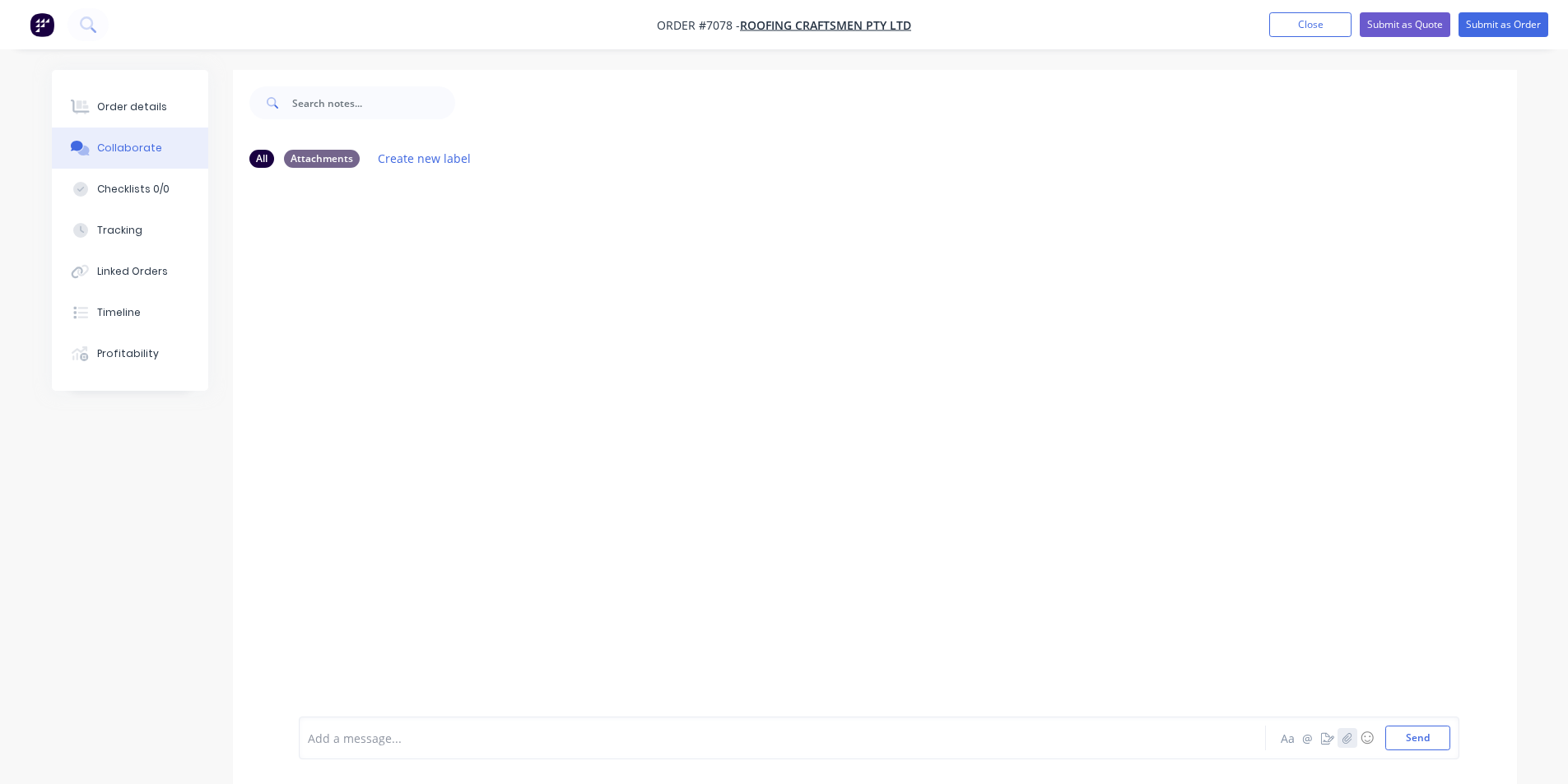
click at [1350, 742] on icon "button" at bounding box center [1347, 738] width 10 height 11
click at [1428, 734] on button "Send" at bounding box center [1417, 738] width 65 height 24
click at [148, 92] on button "Order details" at bounding box center [129, 107] width 157 height 41
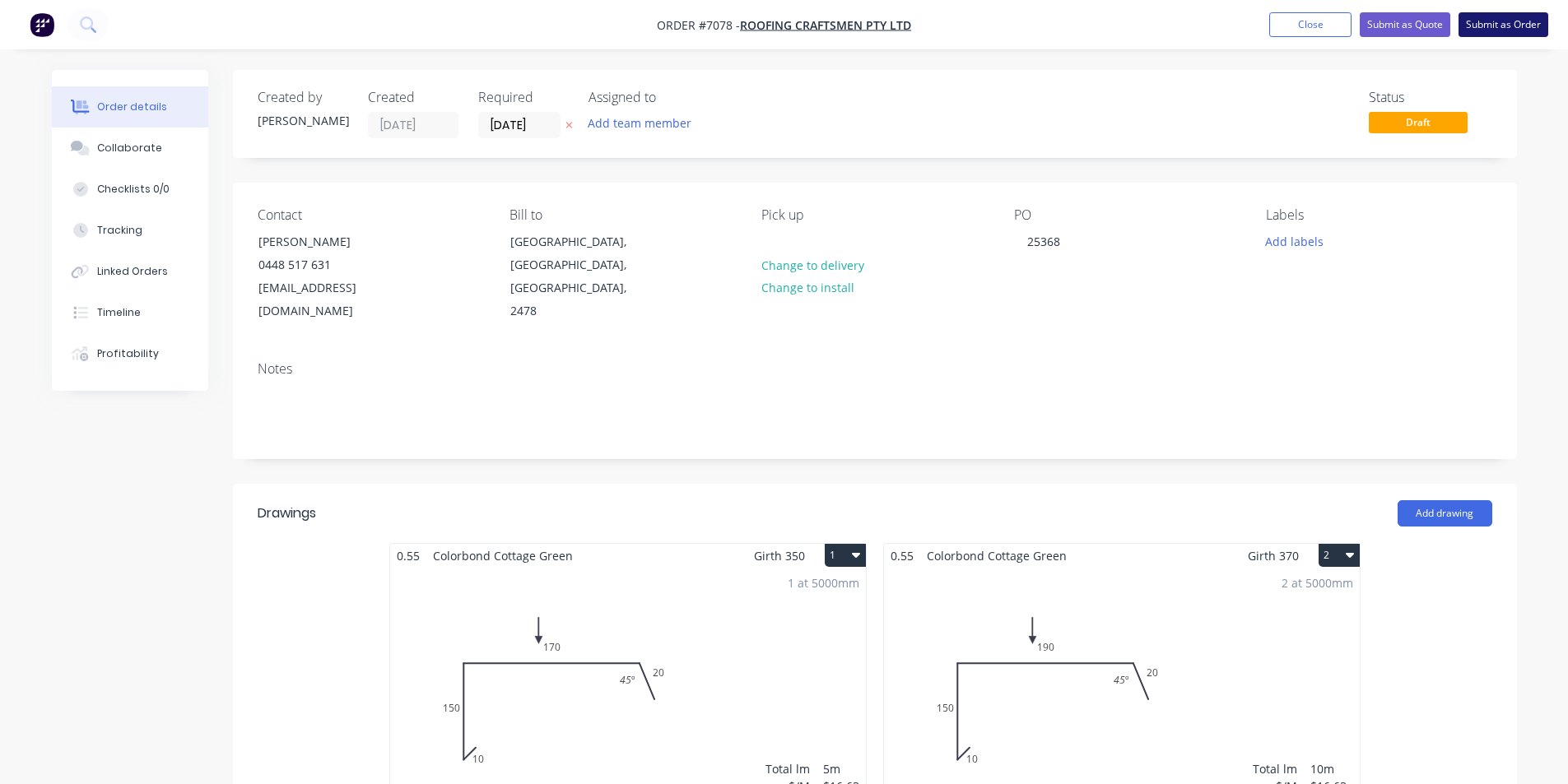
click at [1485, 20] on button "Submit as Order" at bounding box center [1503, 24] width 90 height 24
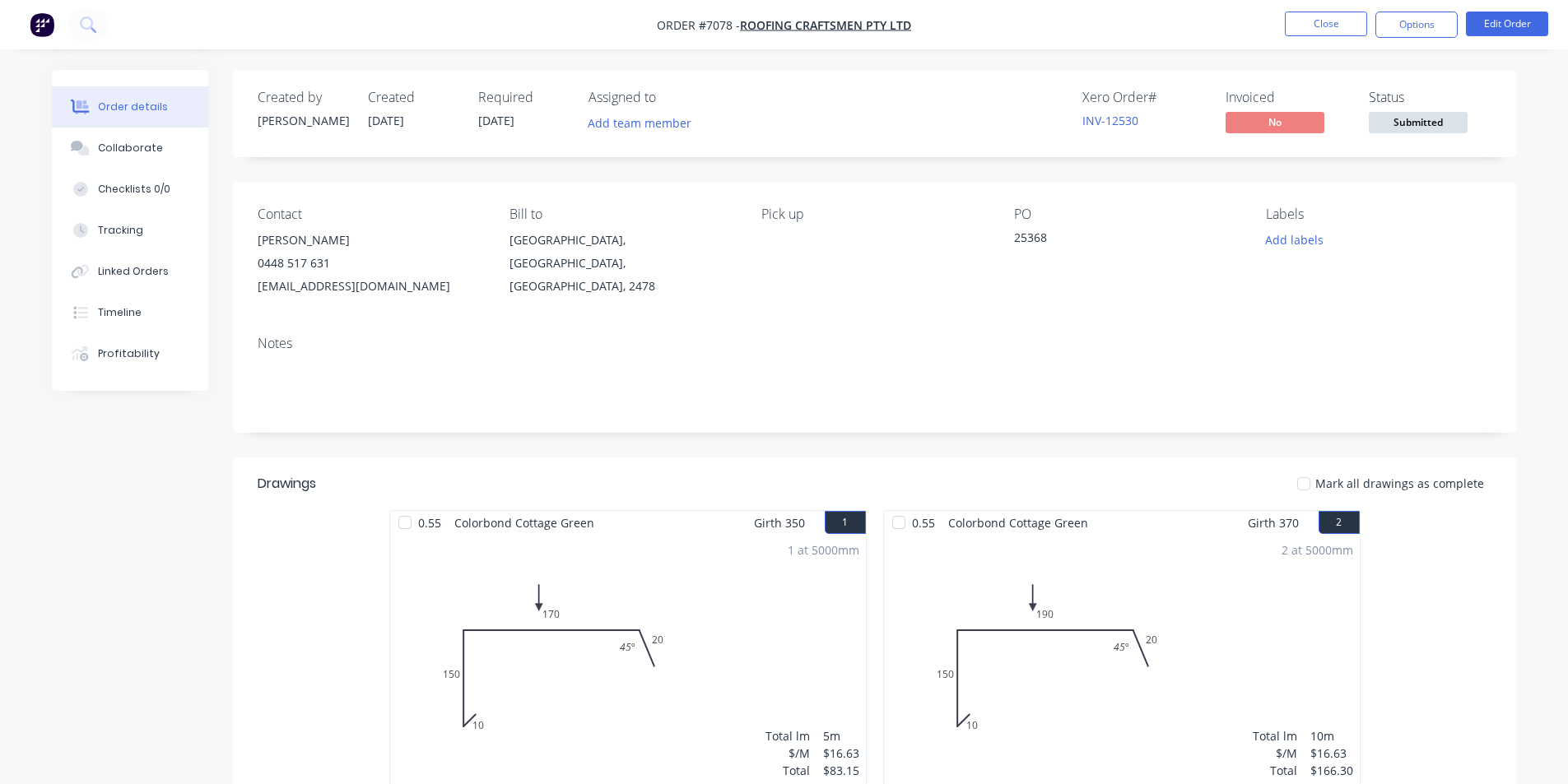
click at [1433, 118] on span "Submitted" at bounding box center [1418, 122] width 98 height 21
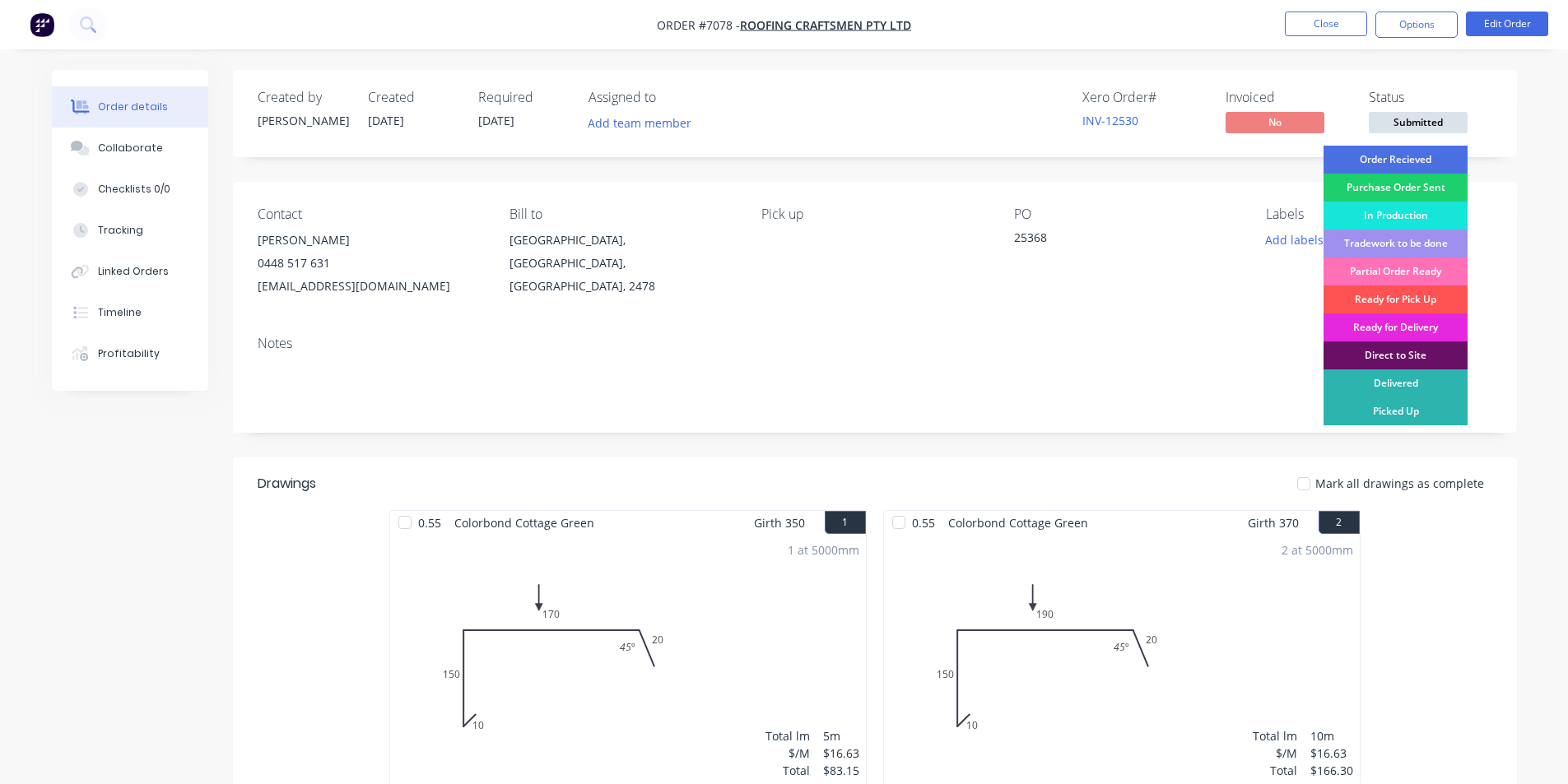
click at [1438, 154] on div "Order Recieved" at bounding box center [1395, 159] width 144 height 28
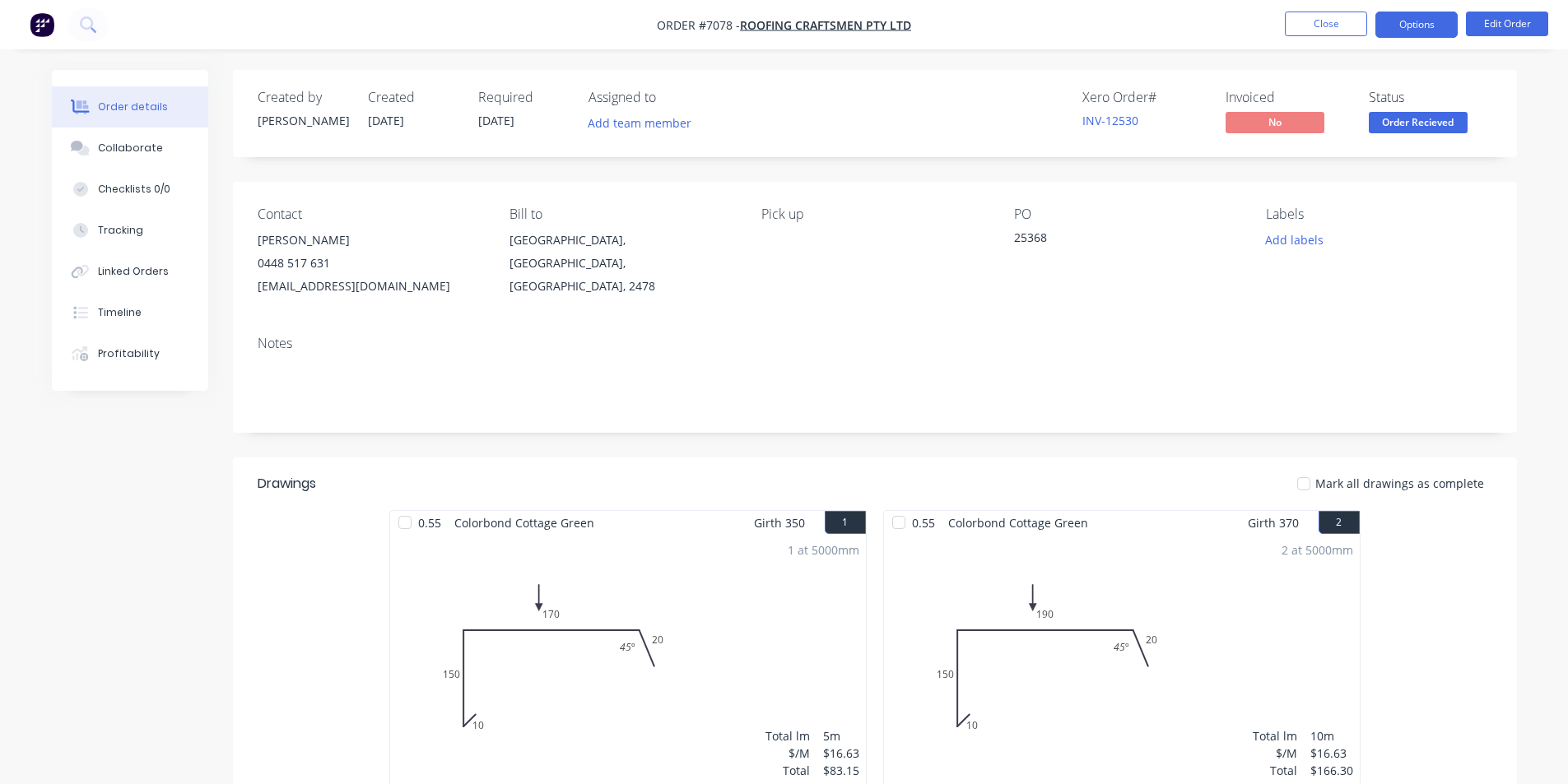
click at [1449, 26] on button "Options" at bounding box center [1417, 24] width 83 height 26
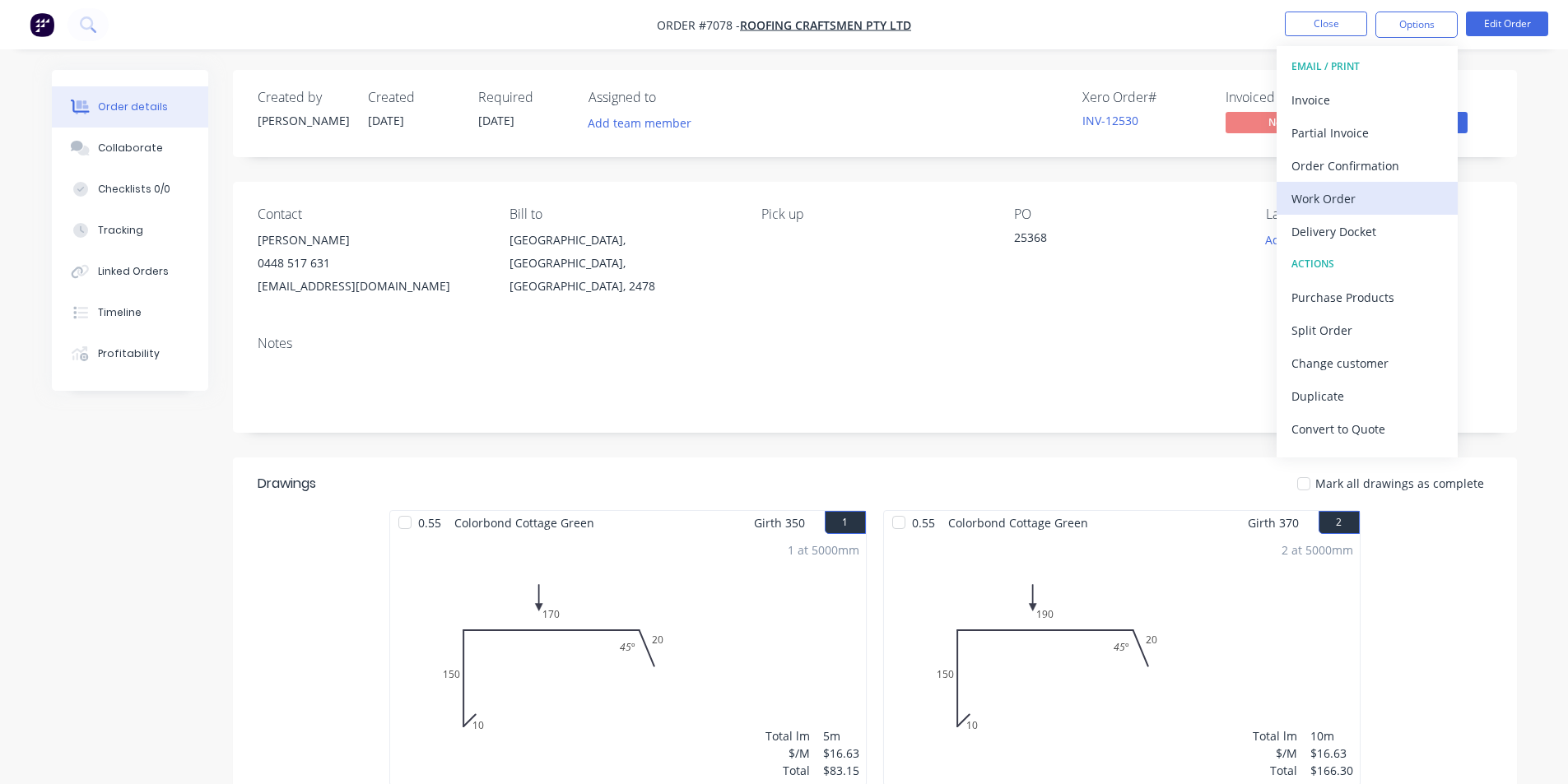
click at [1377, 207] on div "Work Order" at bounding box center [1367, 198] width 152 height 23
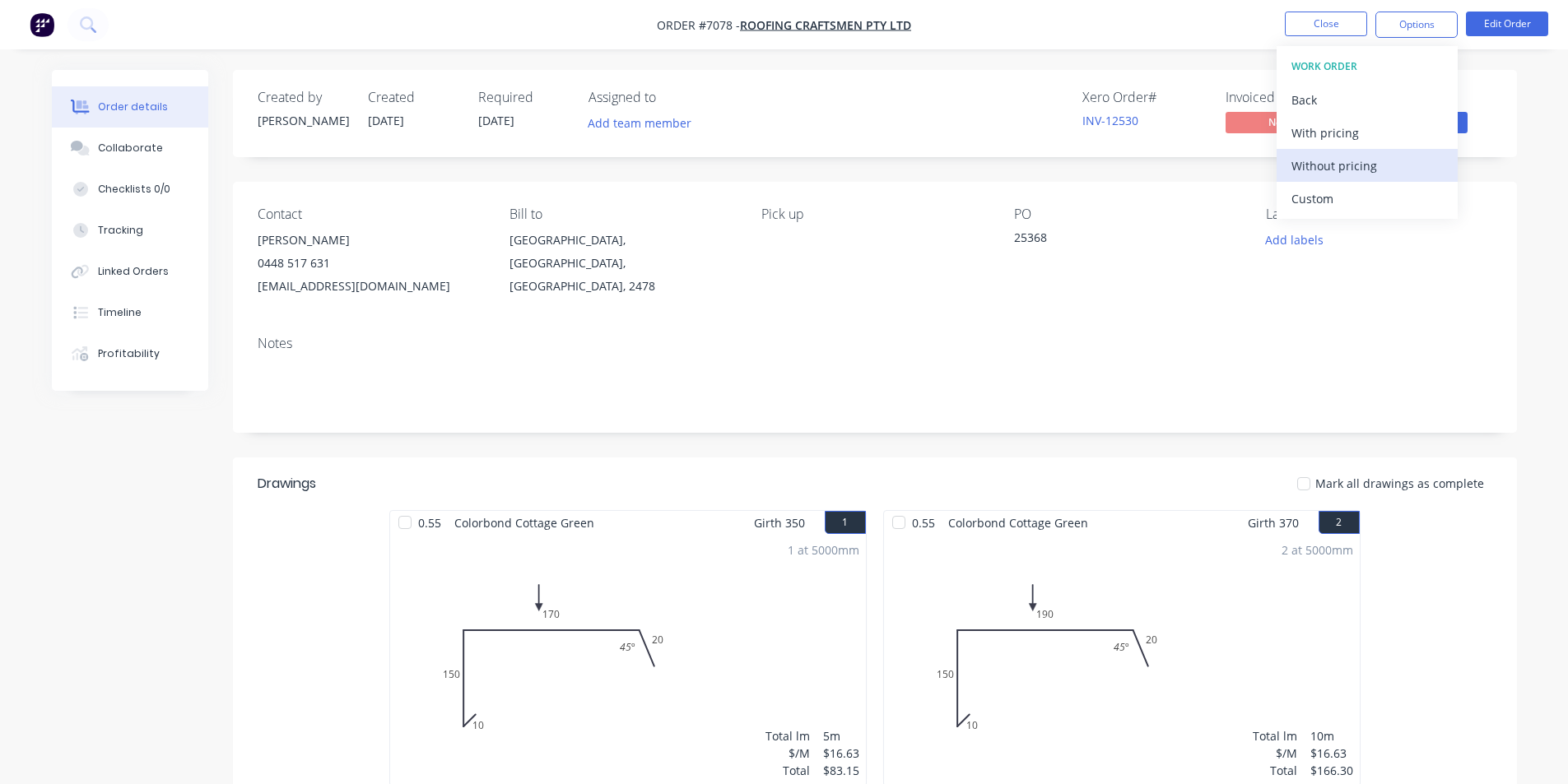
click at [1432, 161] on div "Without pricing" at bounding box center [1367, 165] width 152 height 23
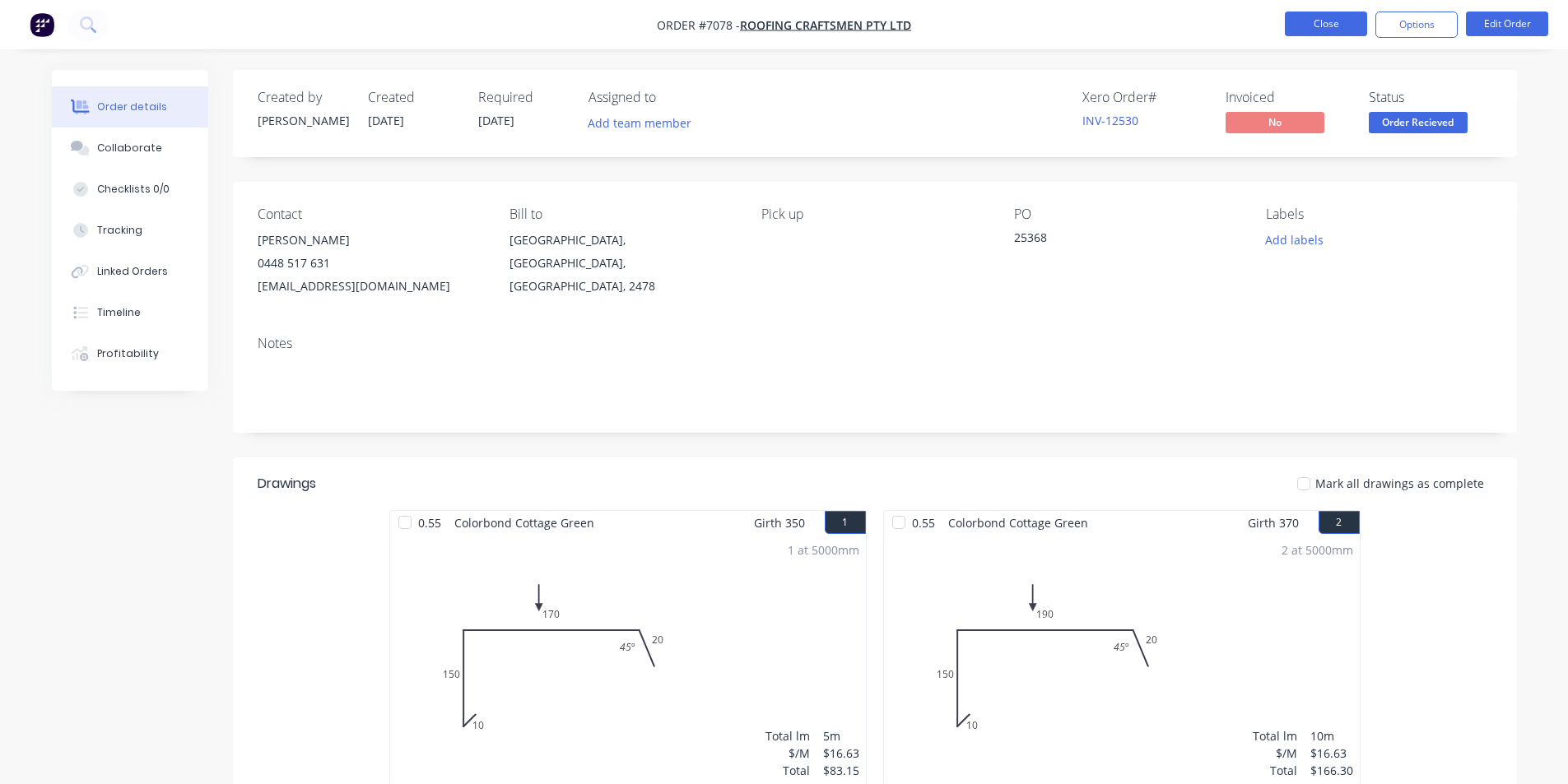
click at [1303, 31] on button "Close" at bounding box center [1326, 23] width 83 height 24
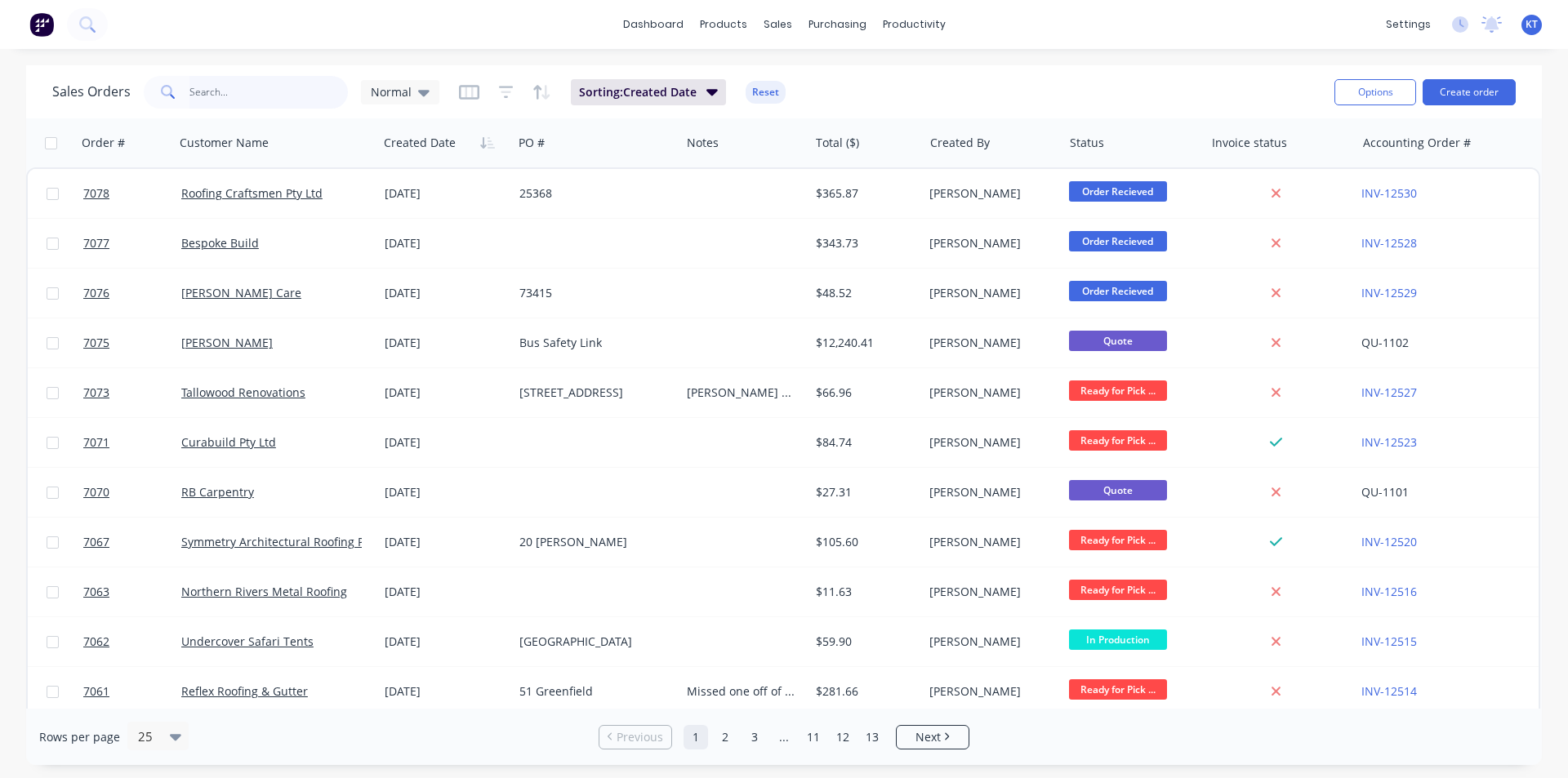
click at [296, 102] on input "text" at bounding box center [269, 92] width 159 height 33
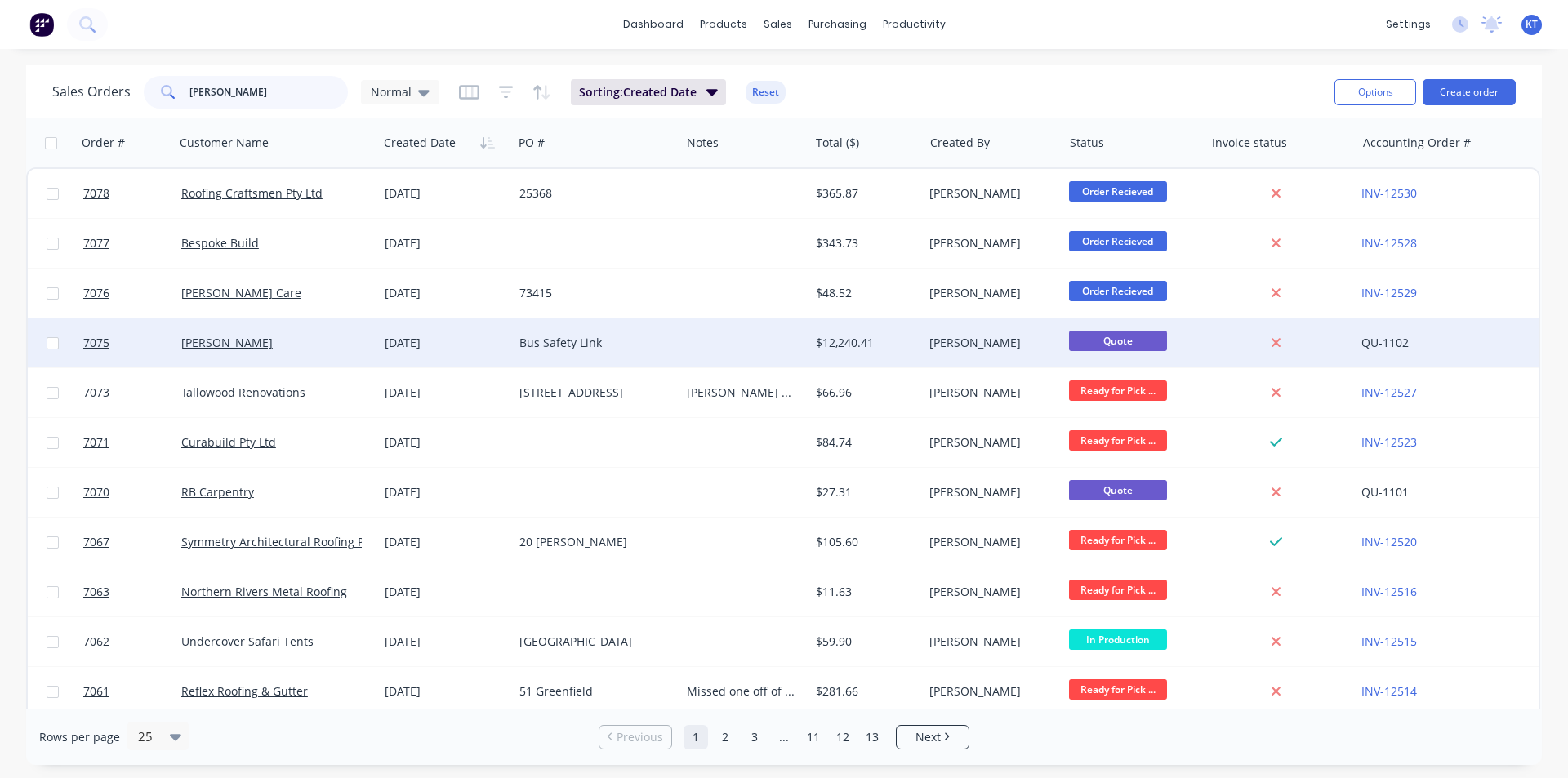
type input "[PERSON_NAME]"
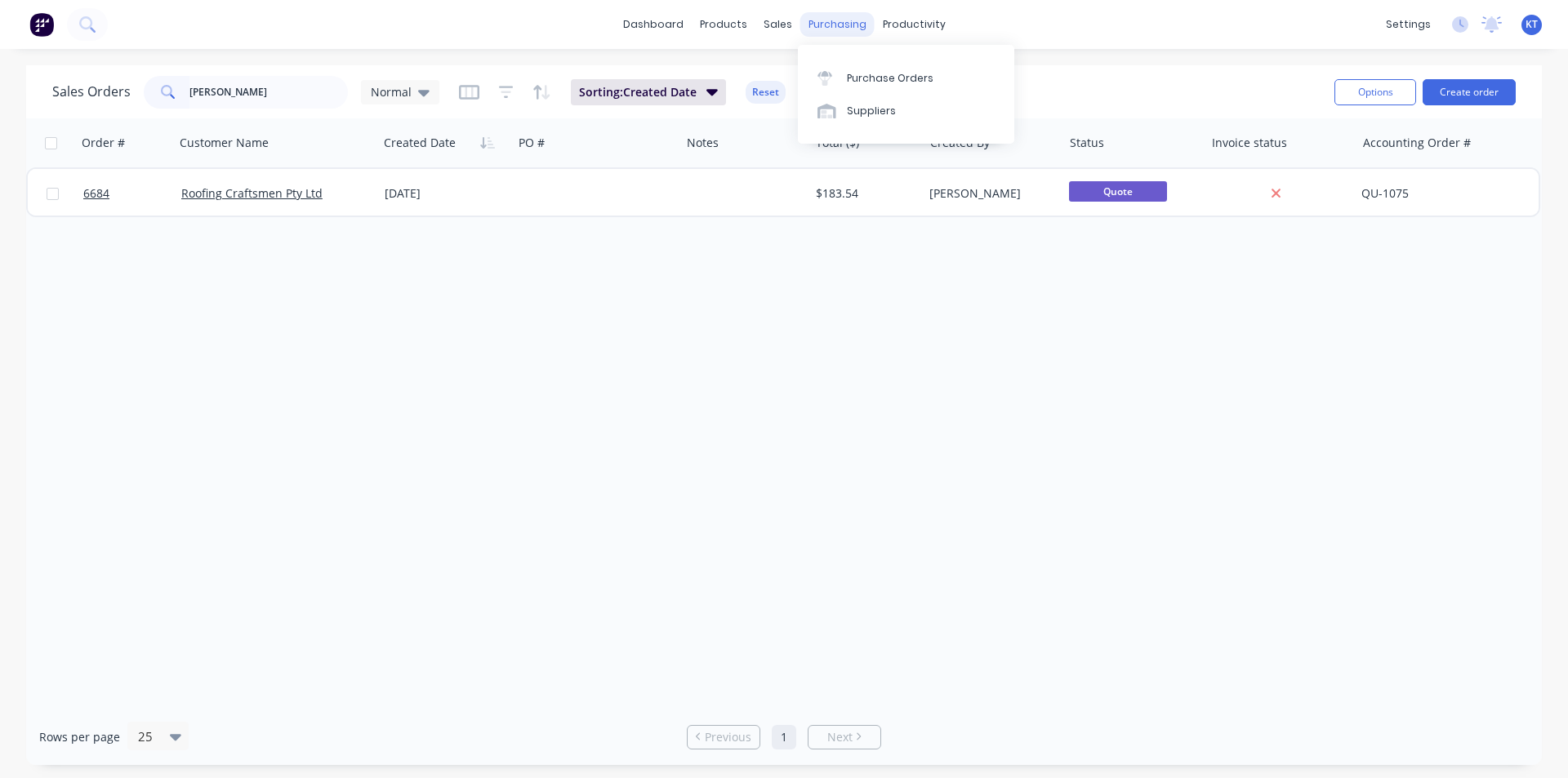
click at [851, 22] on div "purchasing" at bounding box center [838, 24] width 74 height 24
click at [906, 89] on link "Purchase Orders" at bounding box center [906, 77] width 217 height 33
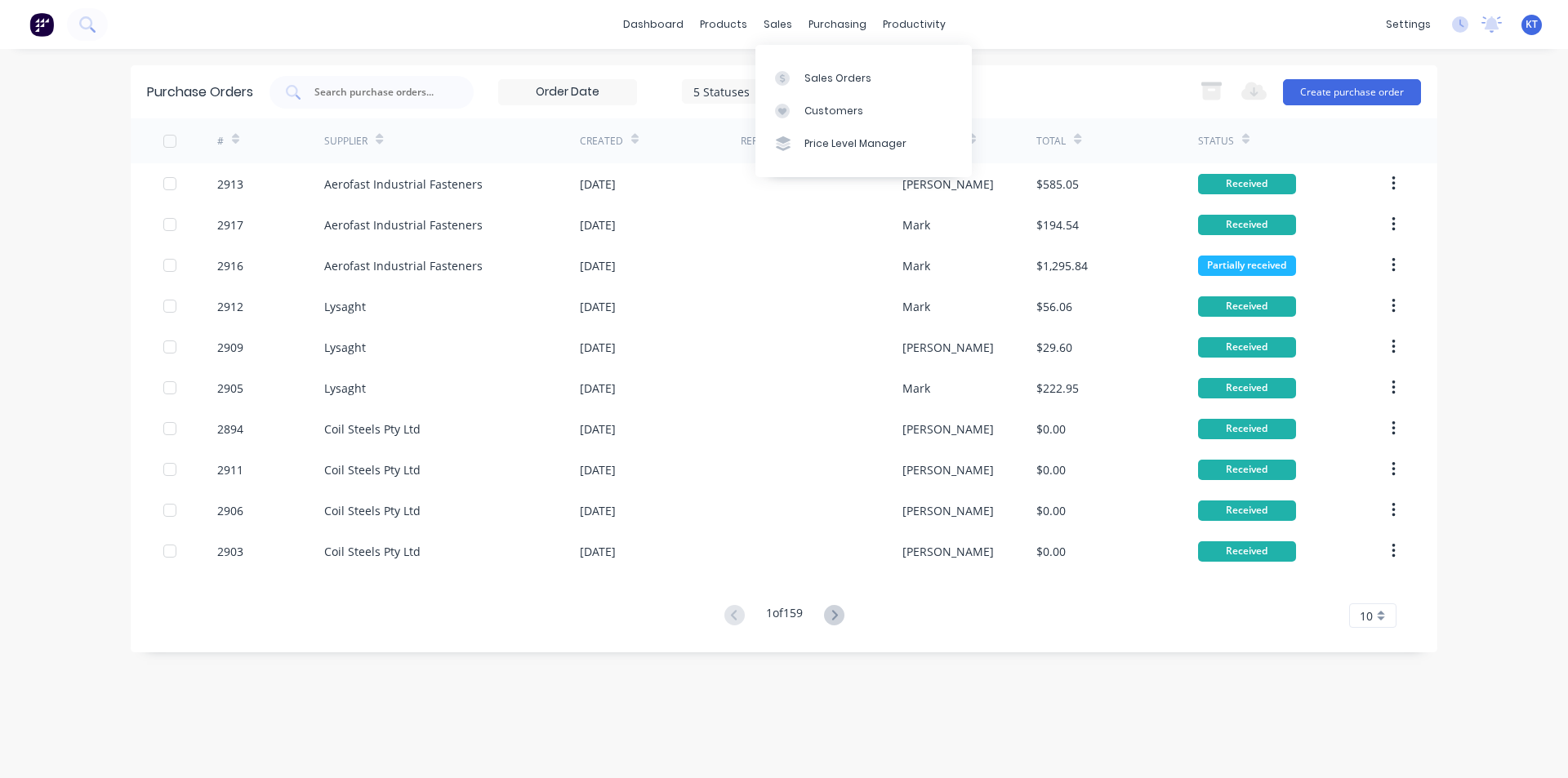
click at [757, 13] on div "sales" at bounding box center [778, 24] width 45 height 24
click at [803, 80] on link "Sales Orders" at bounding box center [864, 77] width 217 height 33
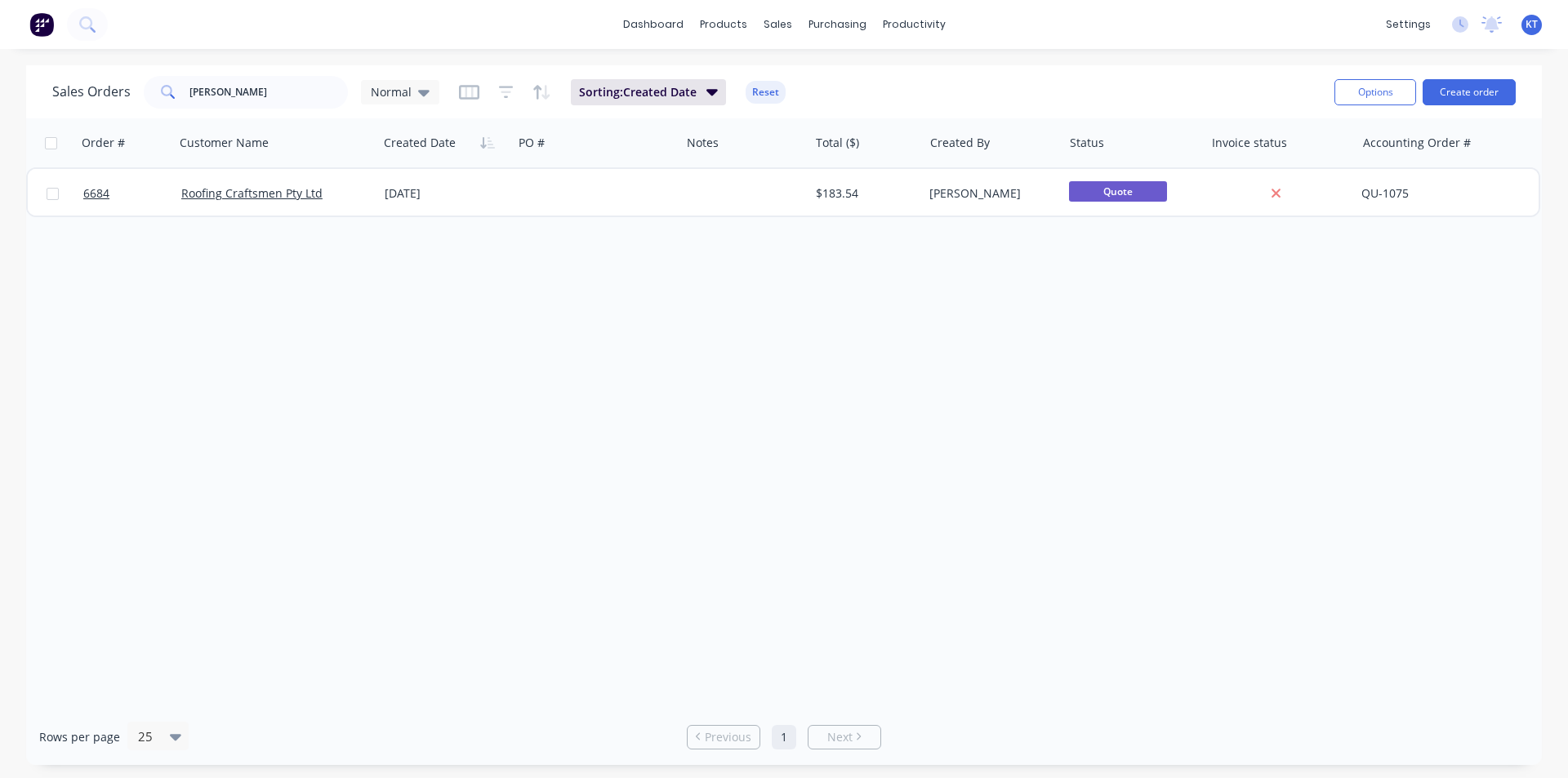
click at [173, 79] on span at bounding box center [166, 92] width 46 height 33
click at [223, 92] on input "[PERSON_NAME]" at bounding box center [269, 92] width 159 height 33
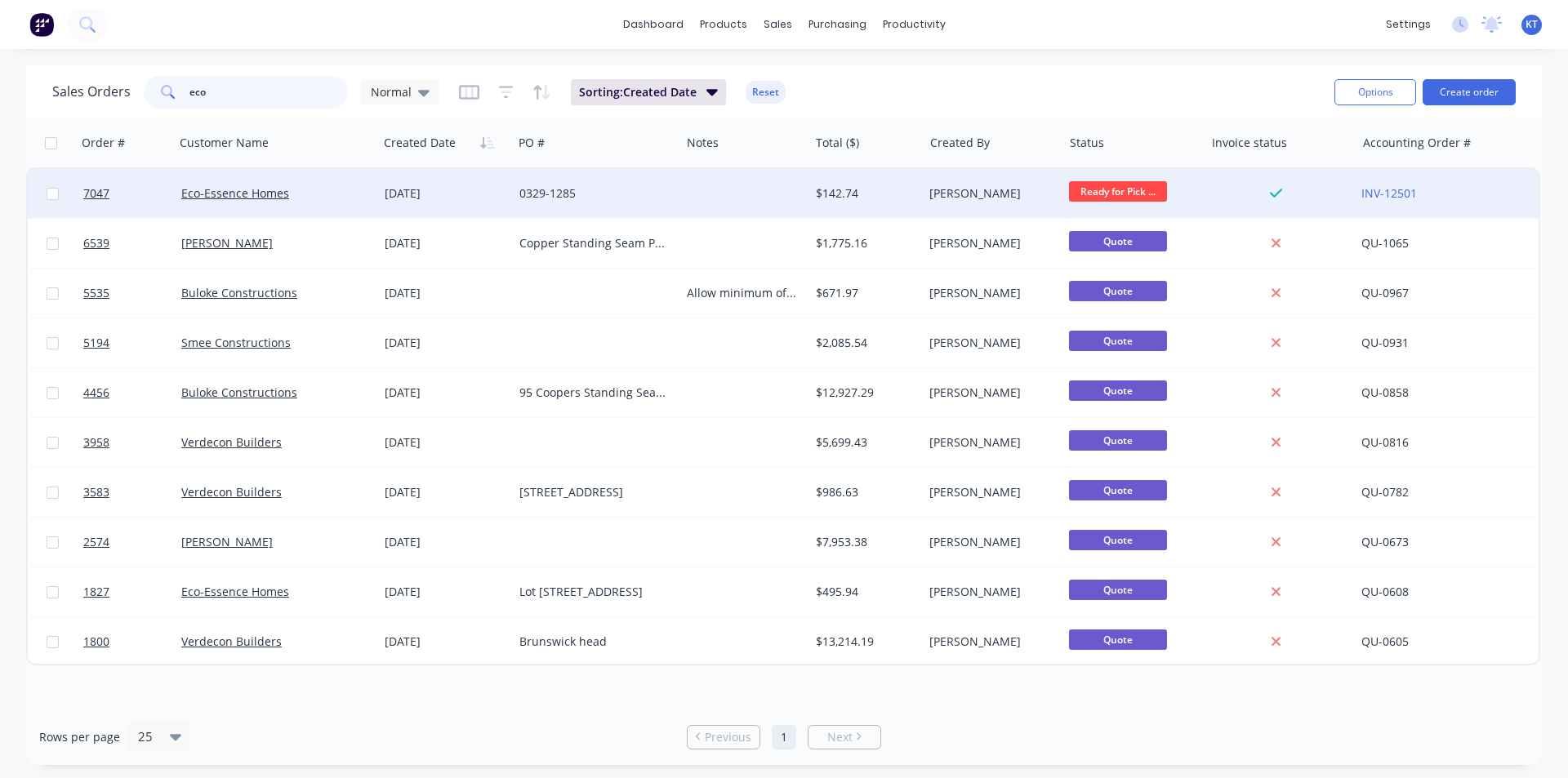
type input "eco"
click at [279, 204] on div "Eco-Essence Homes" at bounding box center [276, 194] width 204 height 49
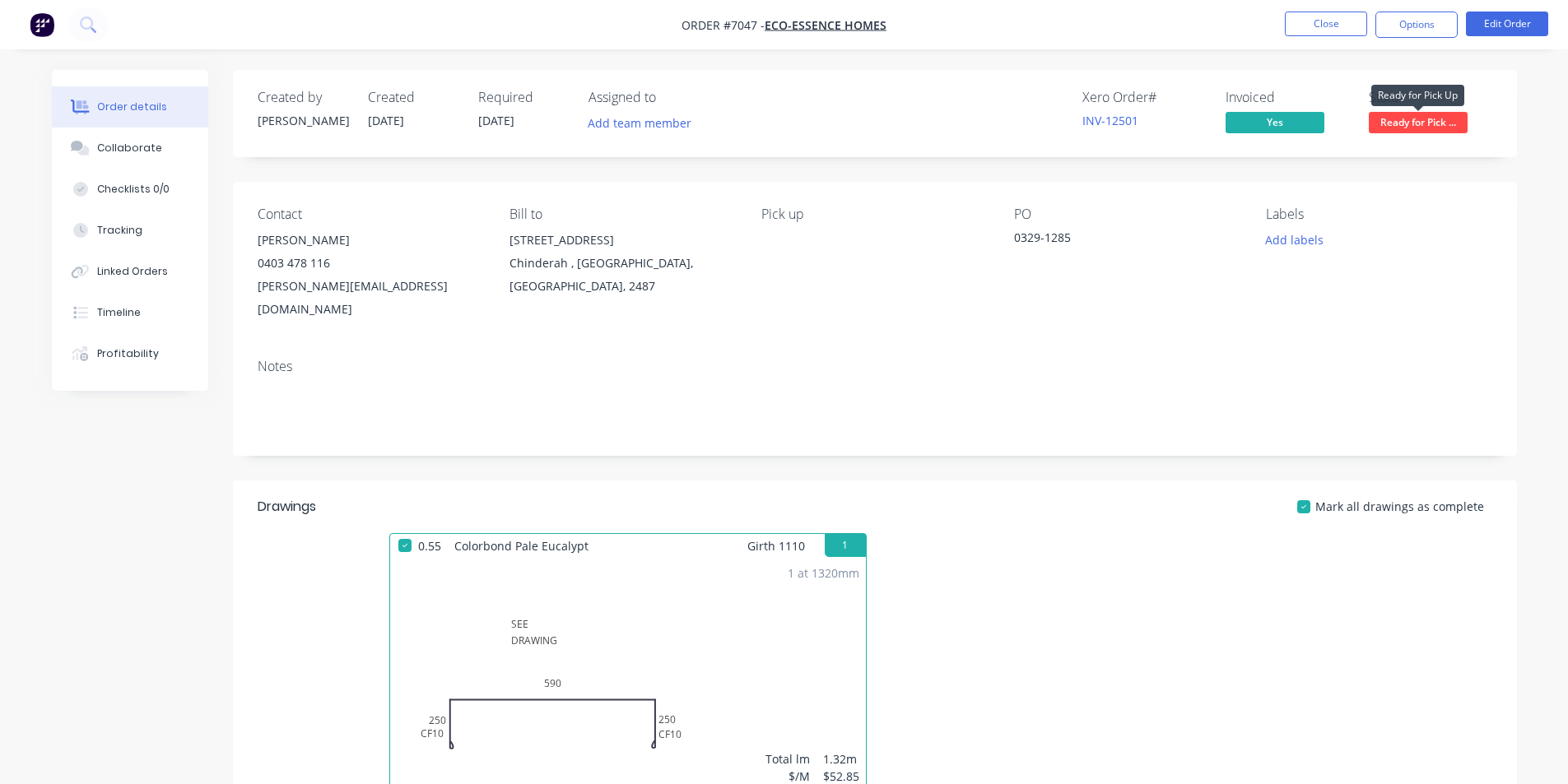
click at [1397, 126] on span "Ready for Pick ..." at bounding box center [1418, 122] width 98 height 21
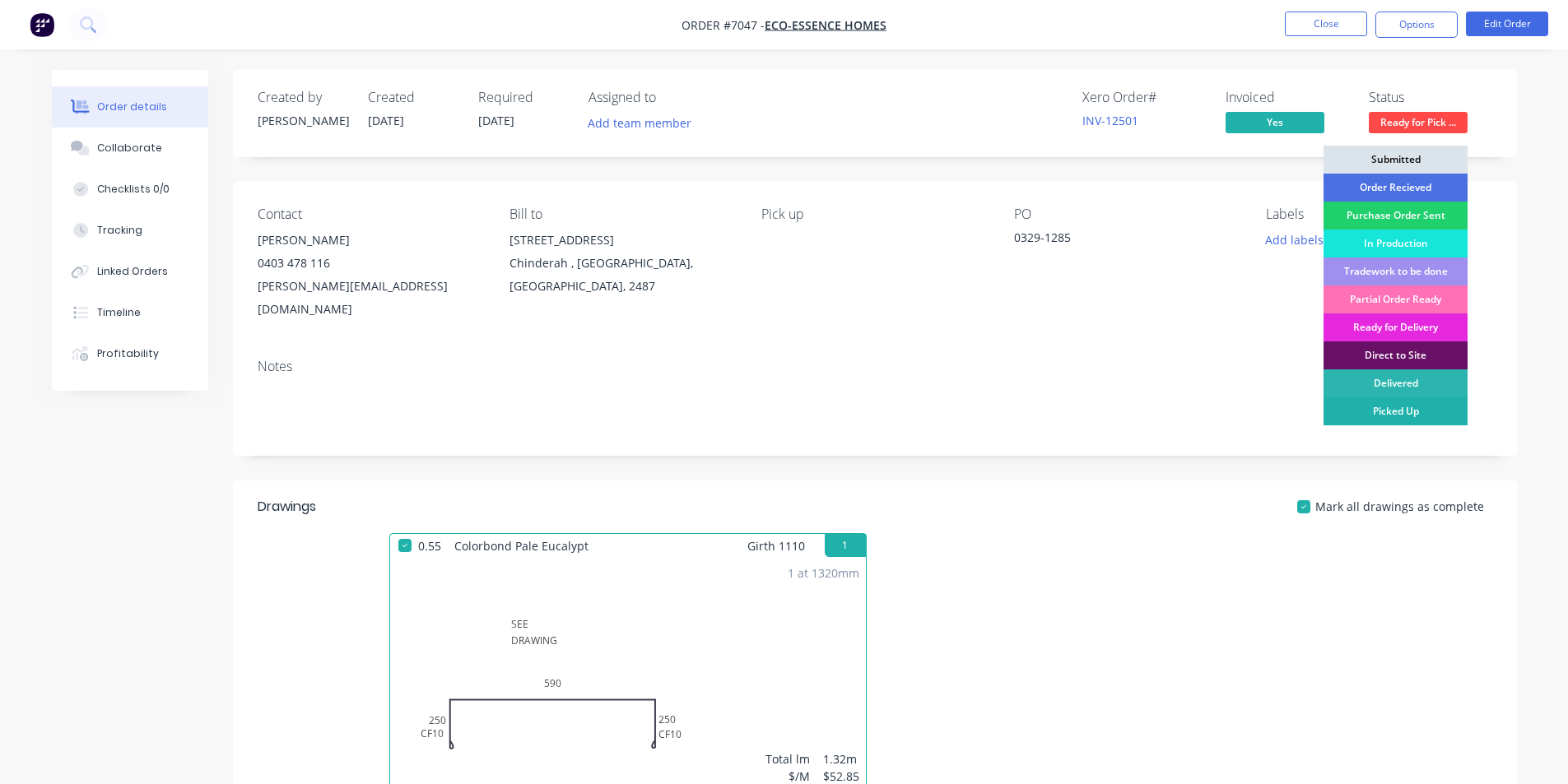
click at [1425, 414] on div "Picked Up" at bounding box center [1395, 412] width 144 height 28
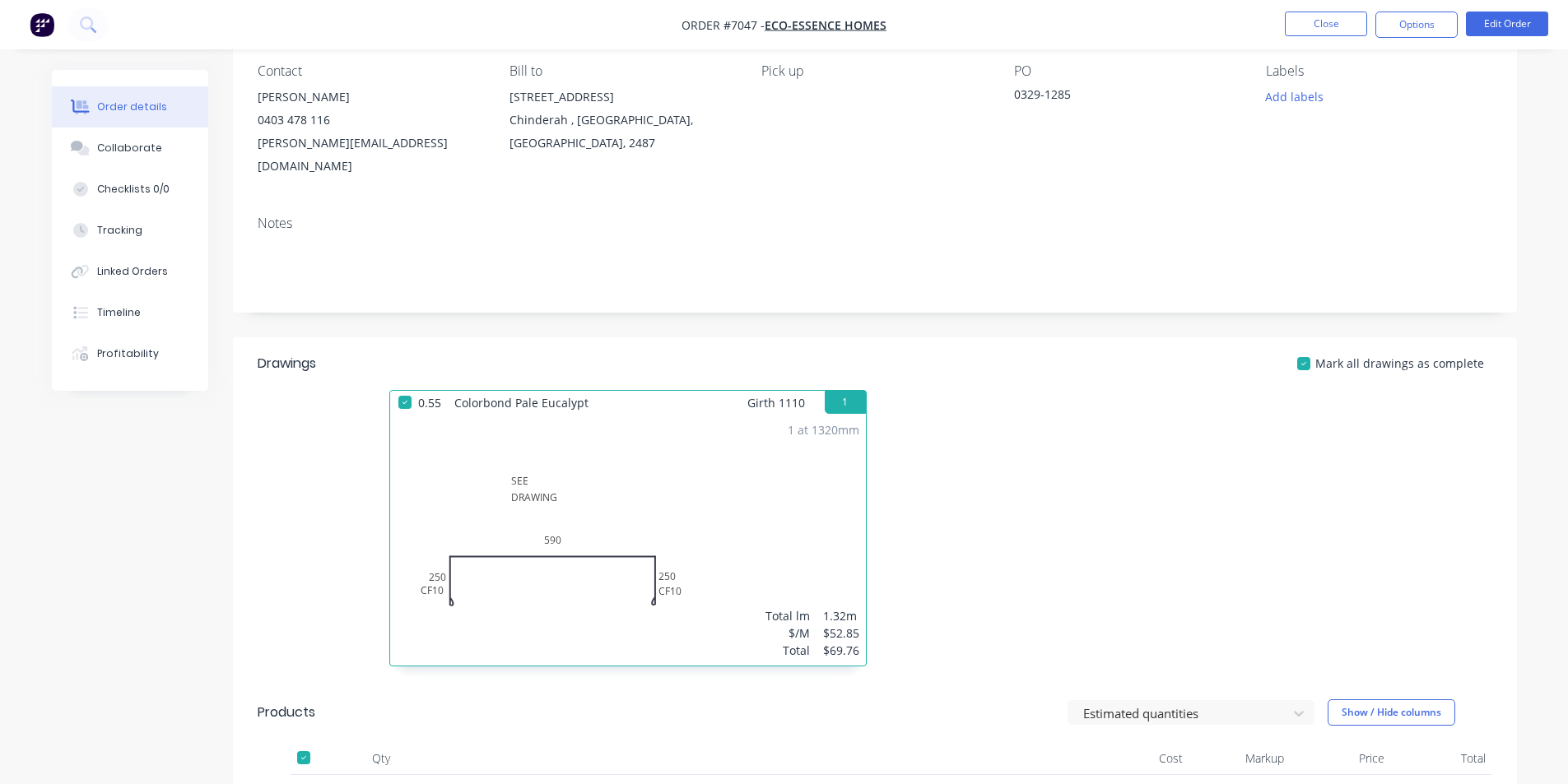
scroll to position [473, 0]
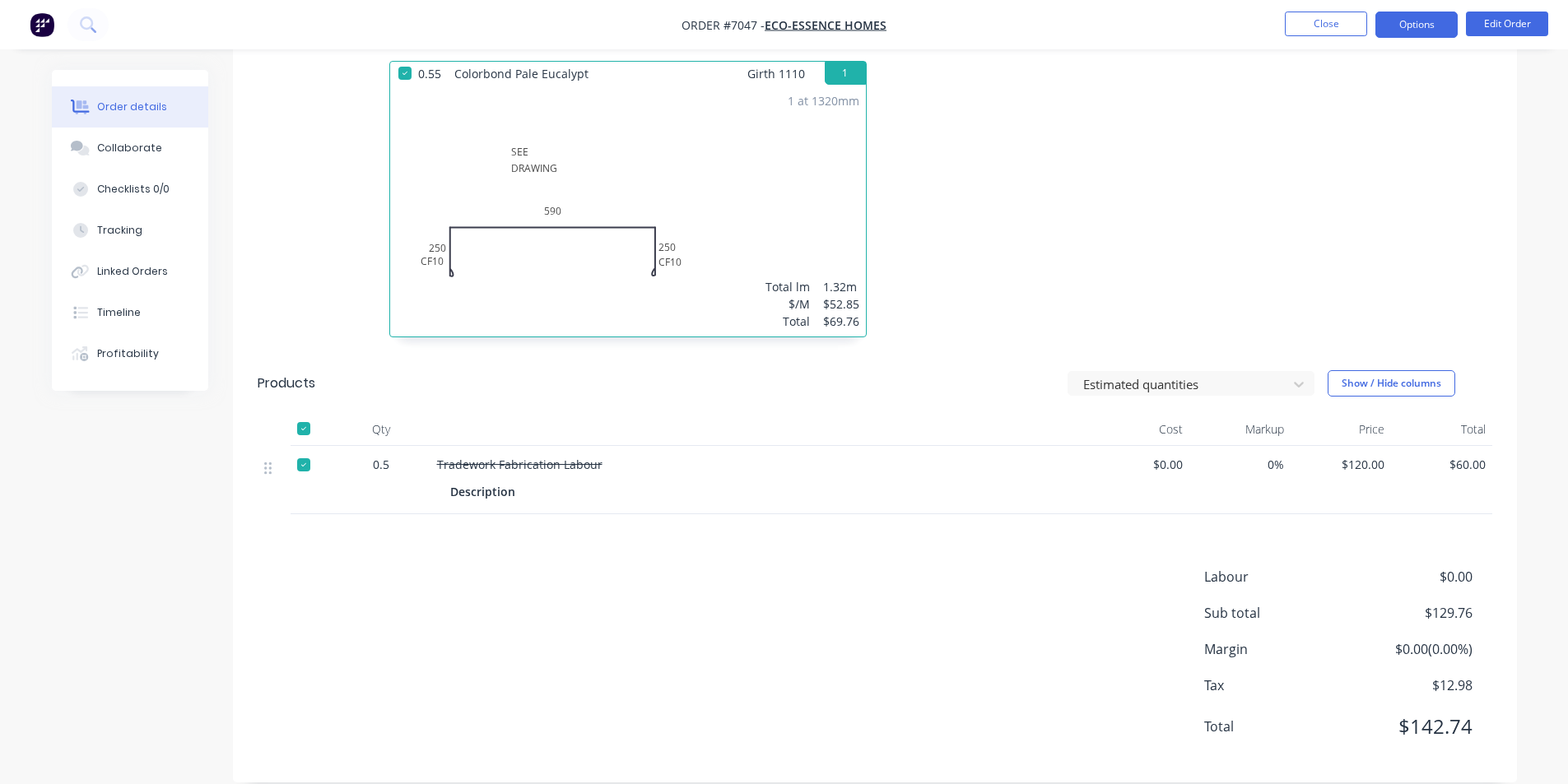
click at [1424, 23] on button "Options" at bounding box center [1417, 24] width 83 height 26
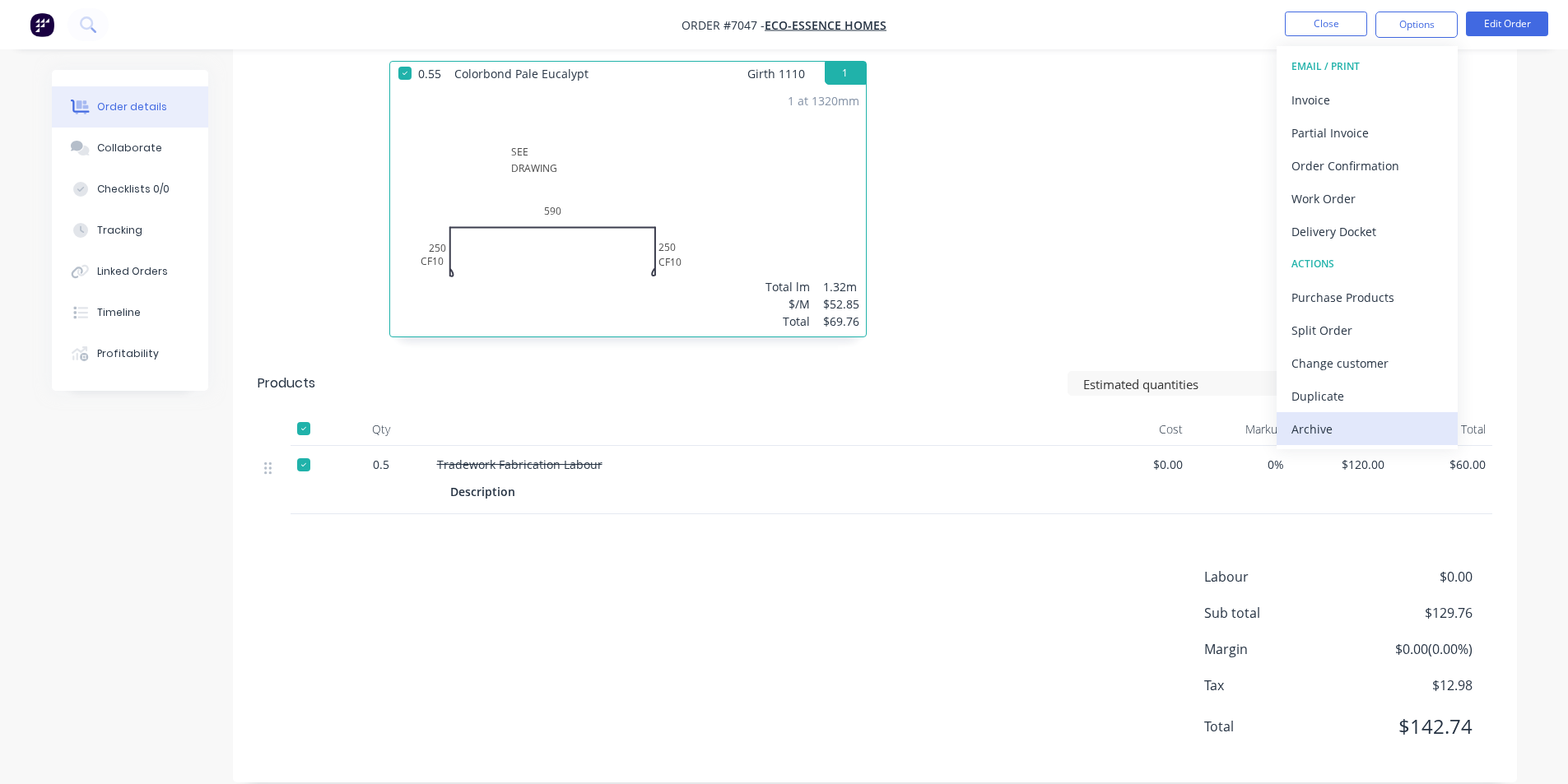
click at [1402, 435] on div "Archive" at bounding box center [1367, 429] width 152 height 23
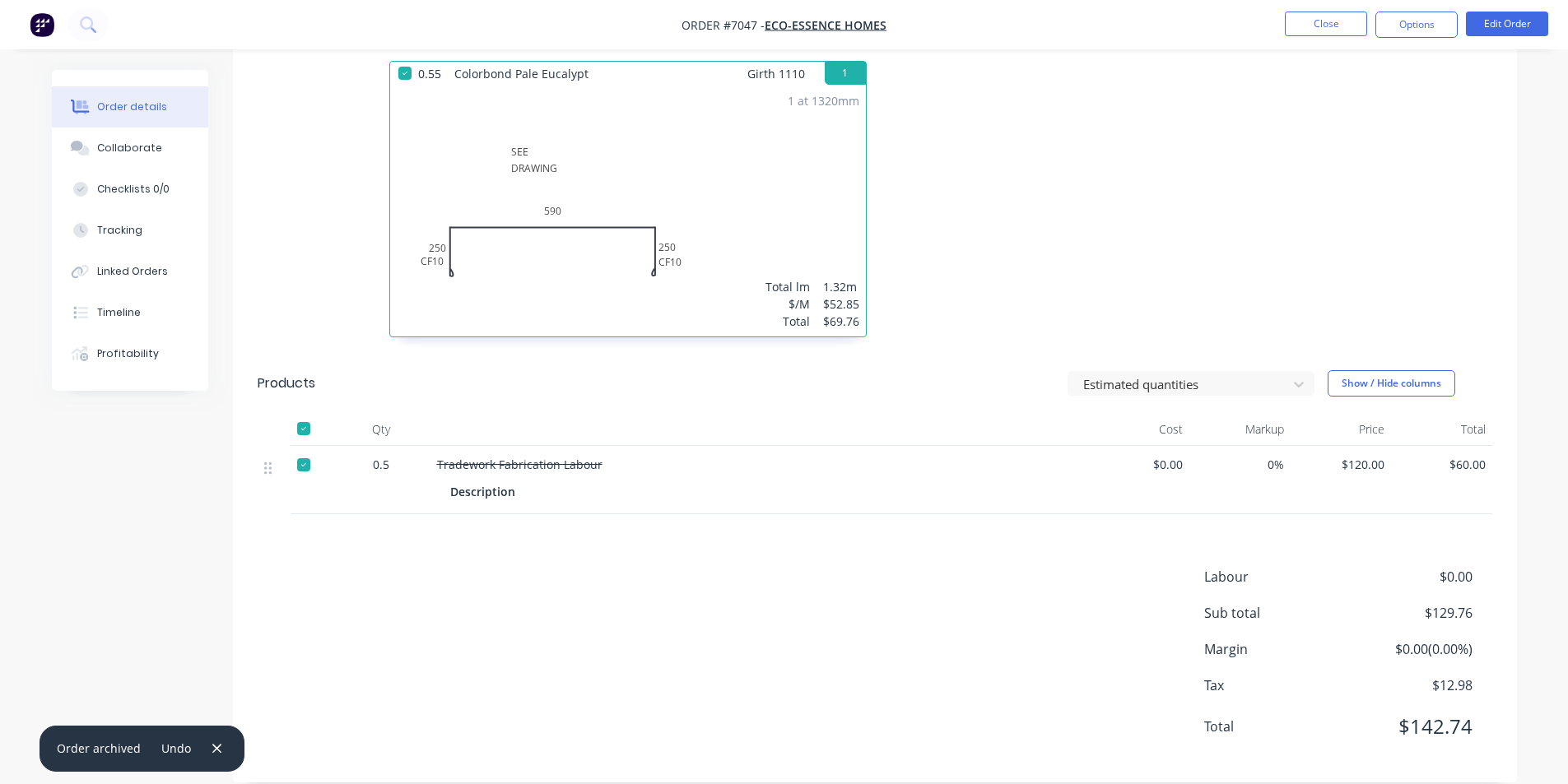
click at [1349, 5] on nav "Order #7047 - Eco-Essence Homes Close Options Edit Order" at bounding box center [784, 24] width 1568 height 50
click at [1349, 21] on button "Close" at bounding box center [1326, 23] width 83 height 24
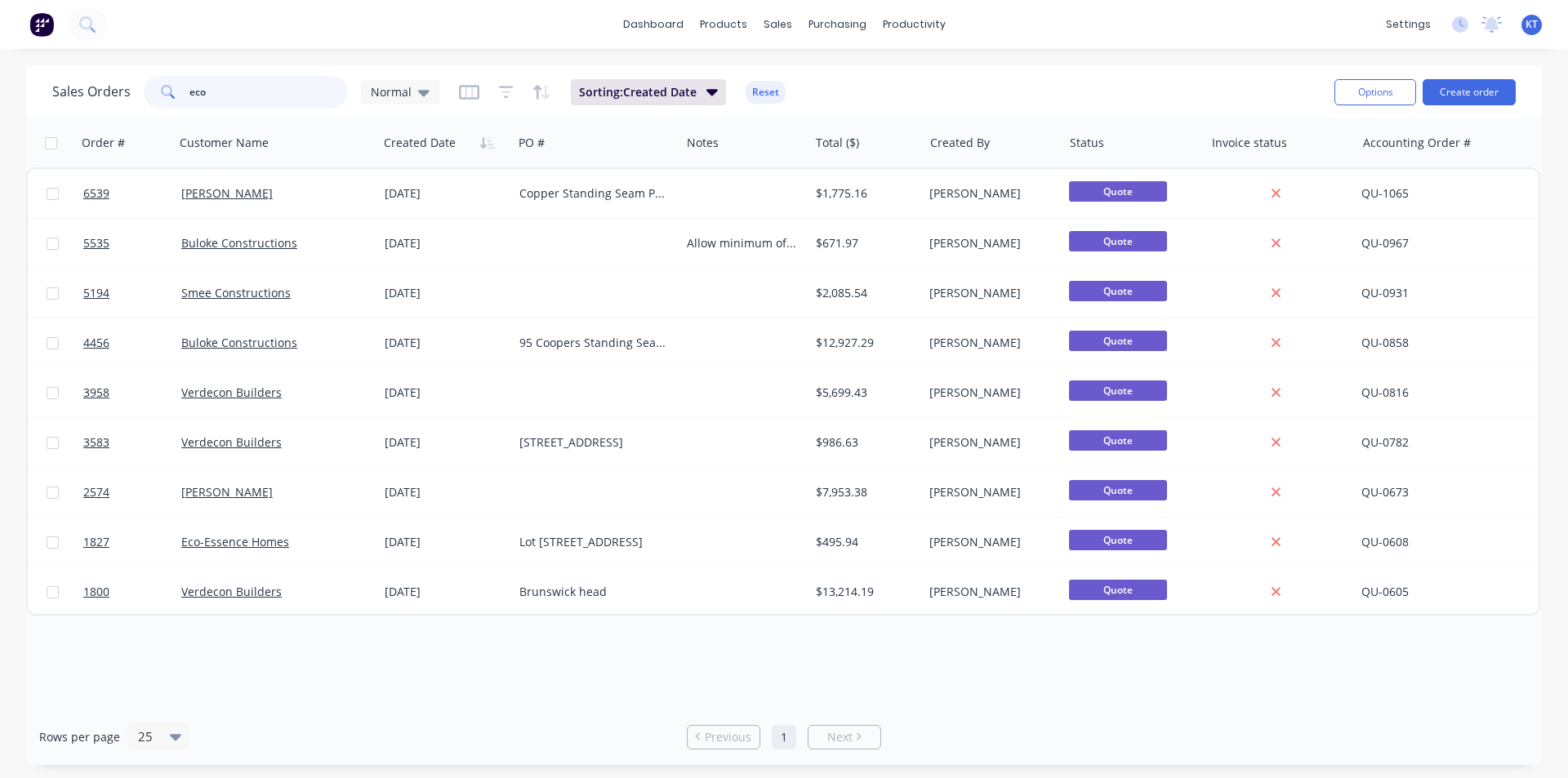
click at [224, 104] on input "eco" at bounding box center [269, 92] width 159 height 33
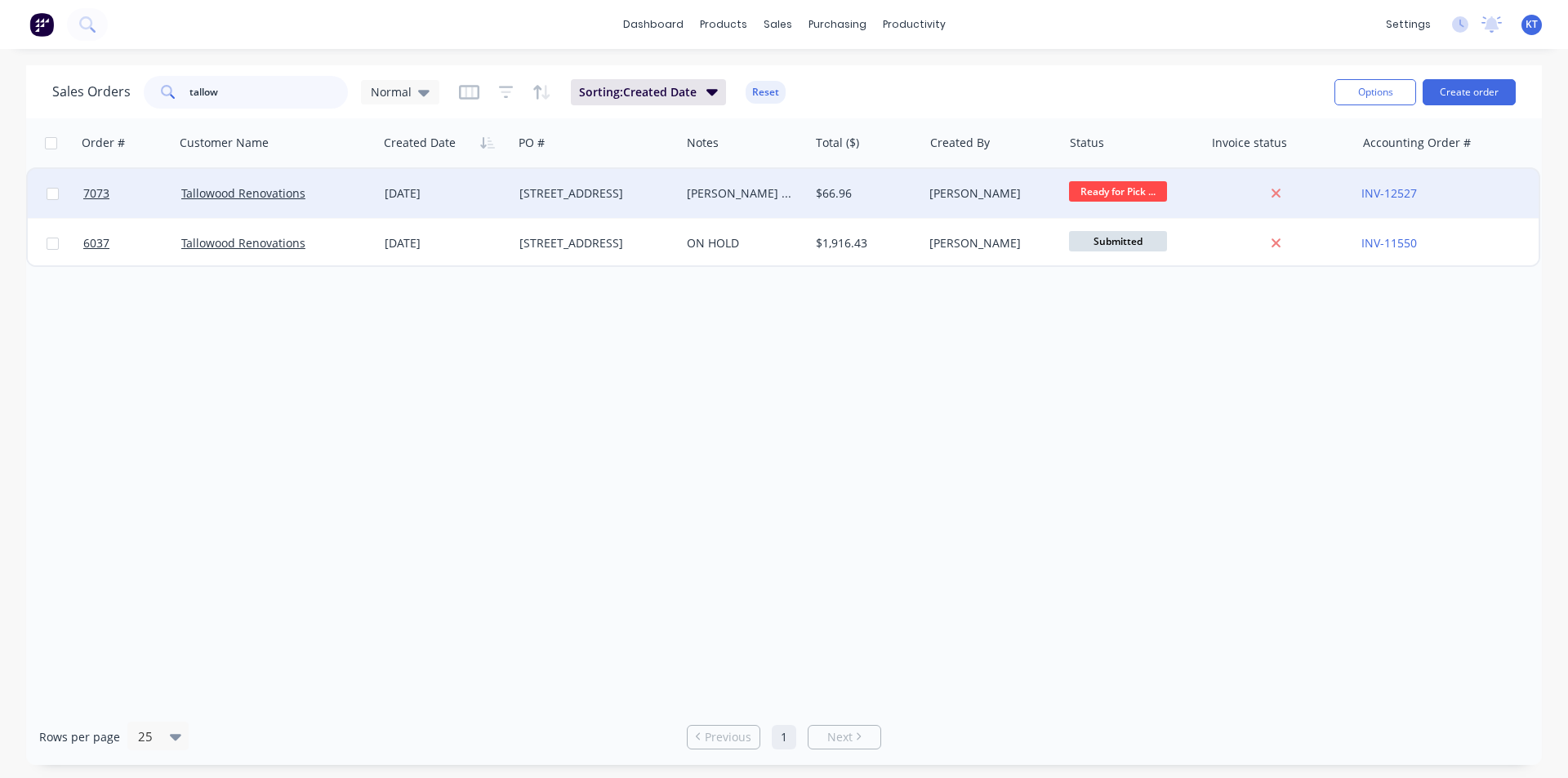
type input "tallow"
click at [267, 211] on div "Tallowood Renovations" at bounding box center [276, 194] width 204 height 49
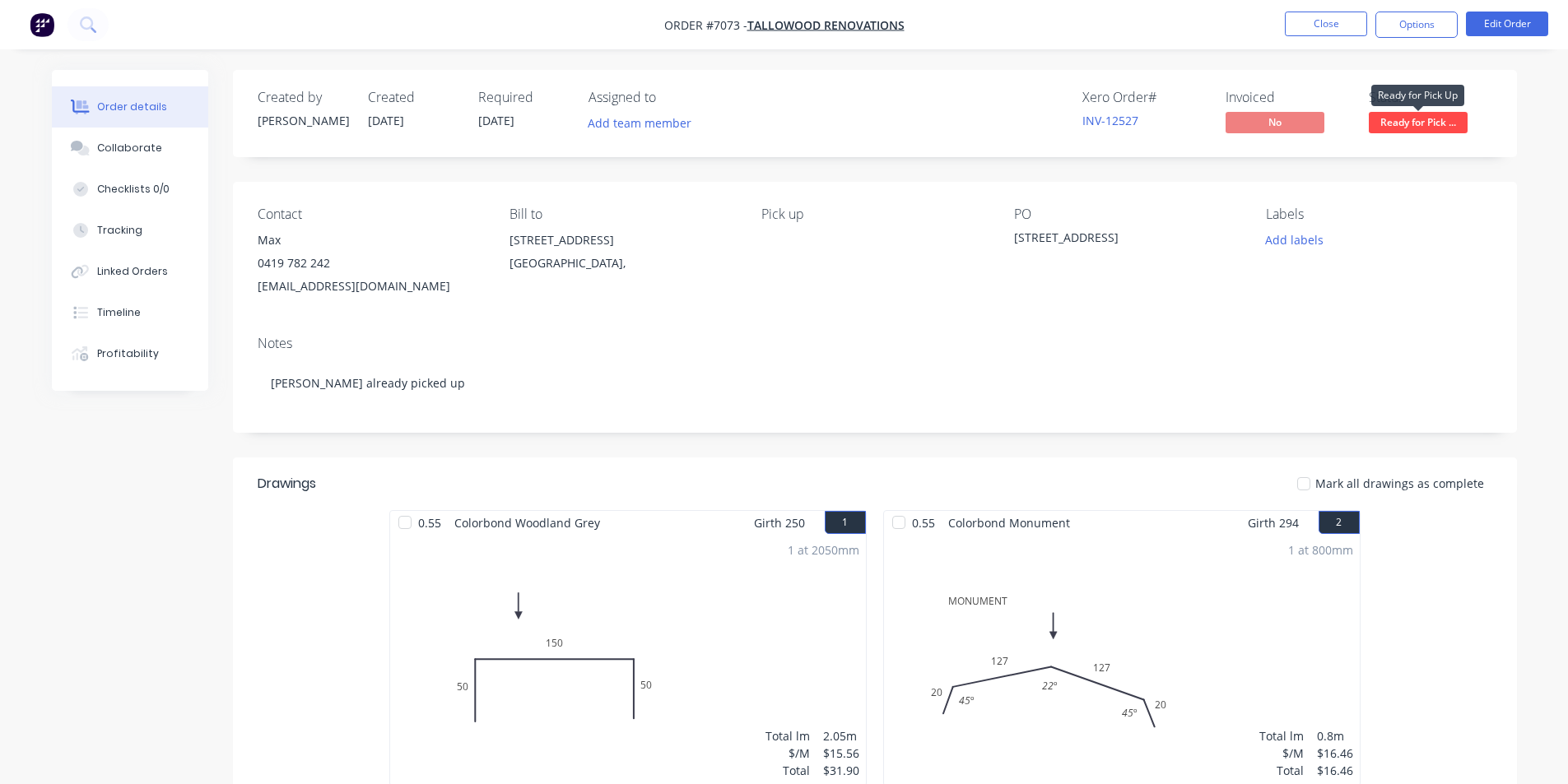
click at [1422, 125] on span "Ready for Pick ..." at bounding box center [1418, 122] width 98 height 21
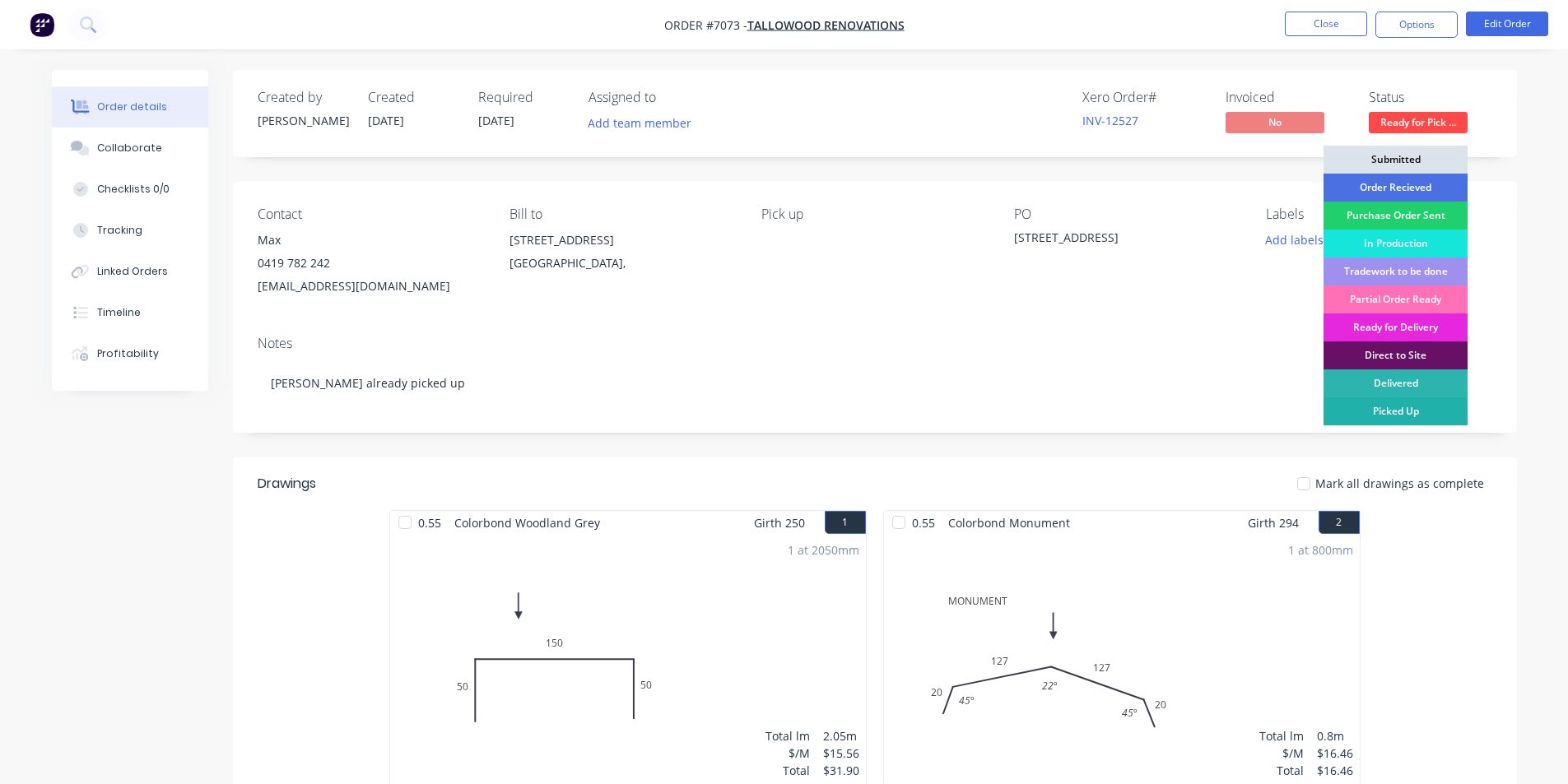
click at [1406, 416] on div "Picked Up" at bounding box center [1395, 412] width 144 height 28
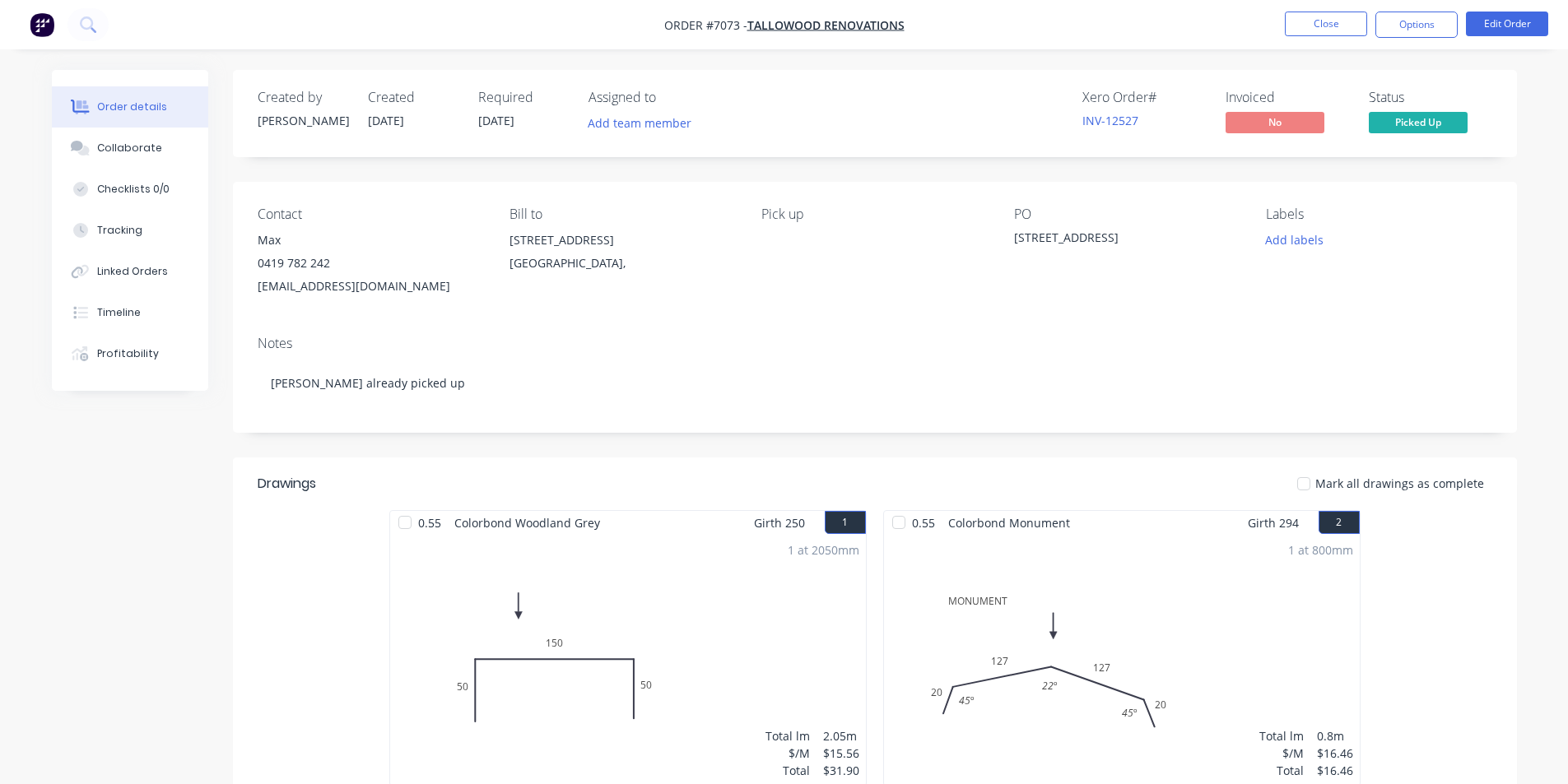
click at [1428, 10] on nav "Order #7073 - Tallowood Renovations Close Options Edit Order" at bounding box center [784, 24] width 1568 height 50
click at [1427, 25] on button "Options" at bounding box center [1417, 24] width 83 height 26
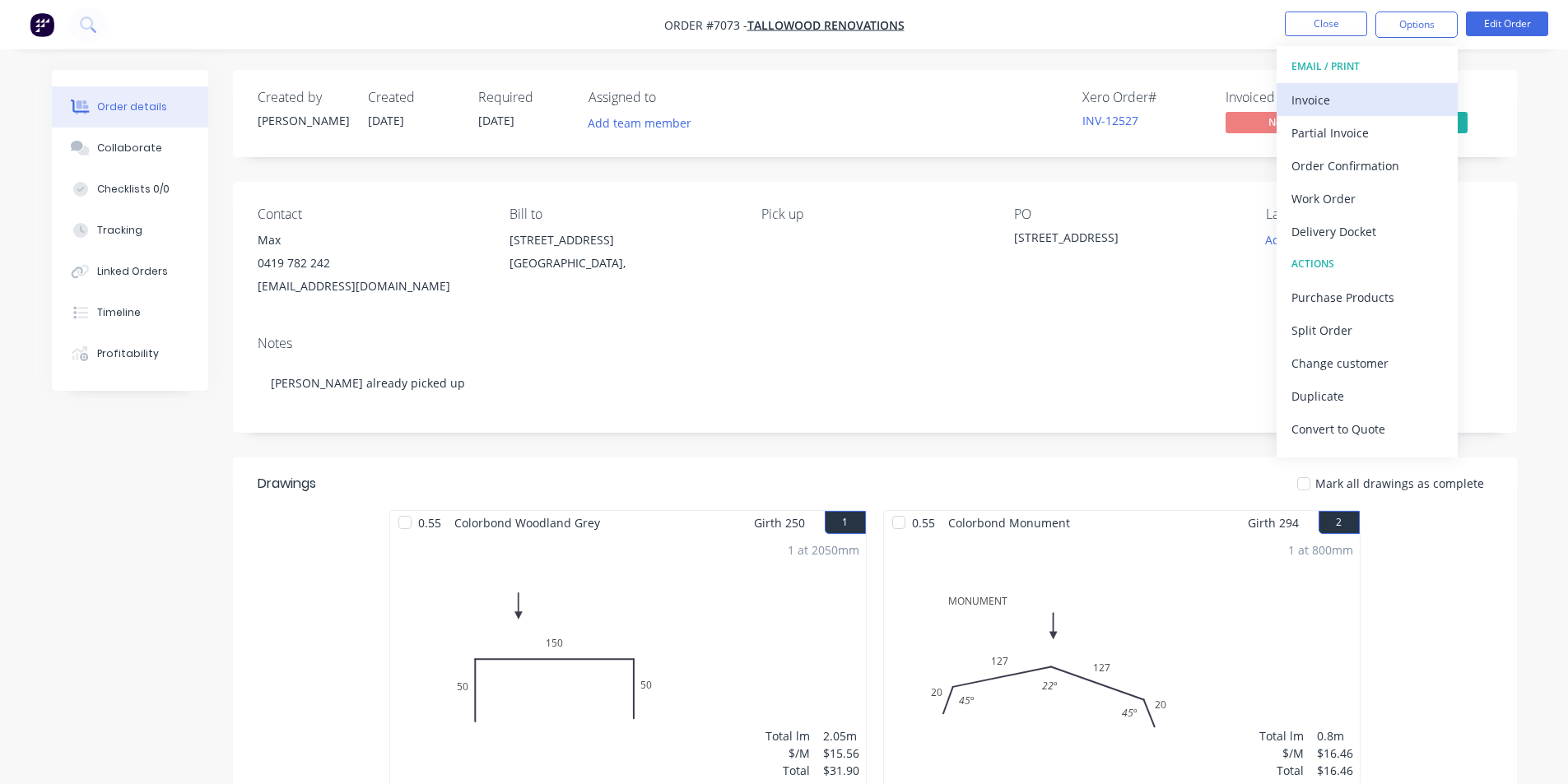
click at [1362, 104] on div "Invoice" at bounding box center [1367, 99] width 152 height 23
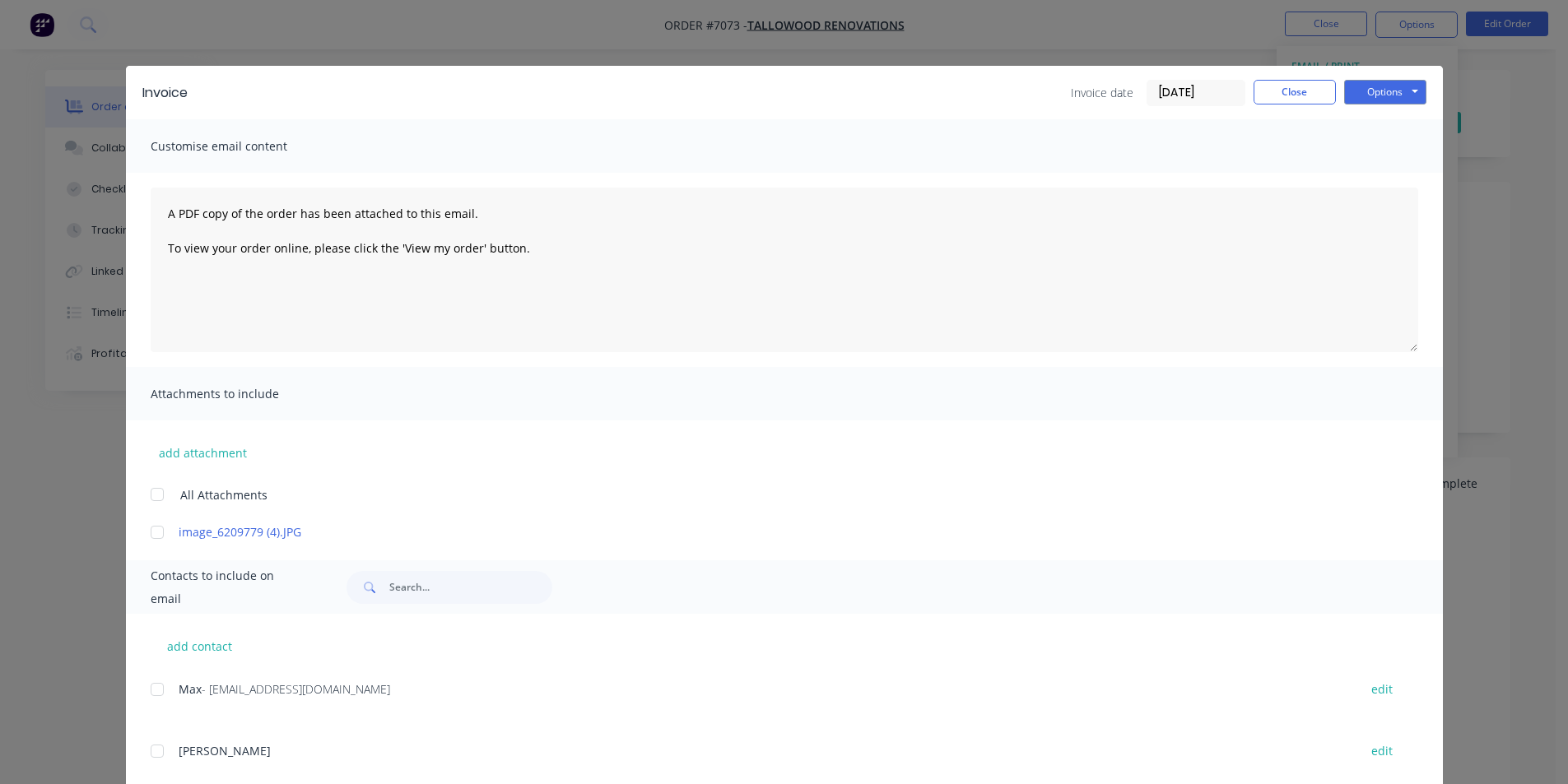
click at [147, 690] on div at bounding box center [157, 689] width 33 height 33
click at [1404, 81] on button "Options" at bounding box center [1385, 92] width 83 height 24
click at [1397, 178] on button "Email" at bounding box center [1396, 175] width 105 height 27
